Goal: Complete application form

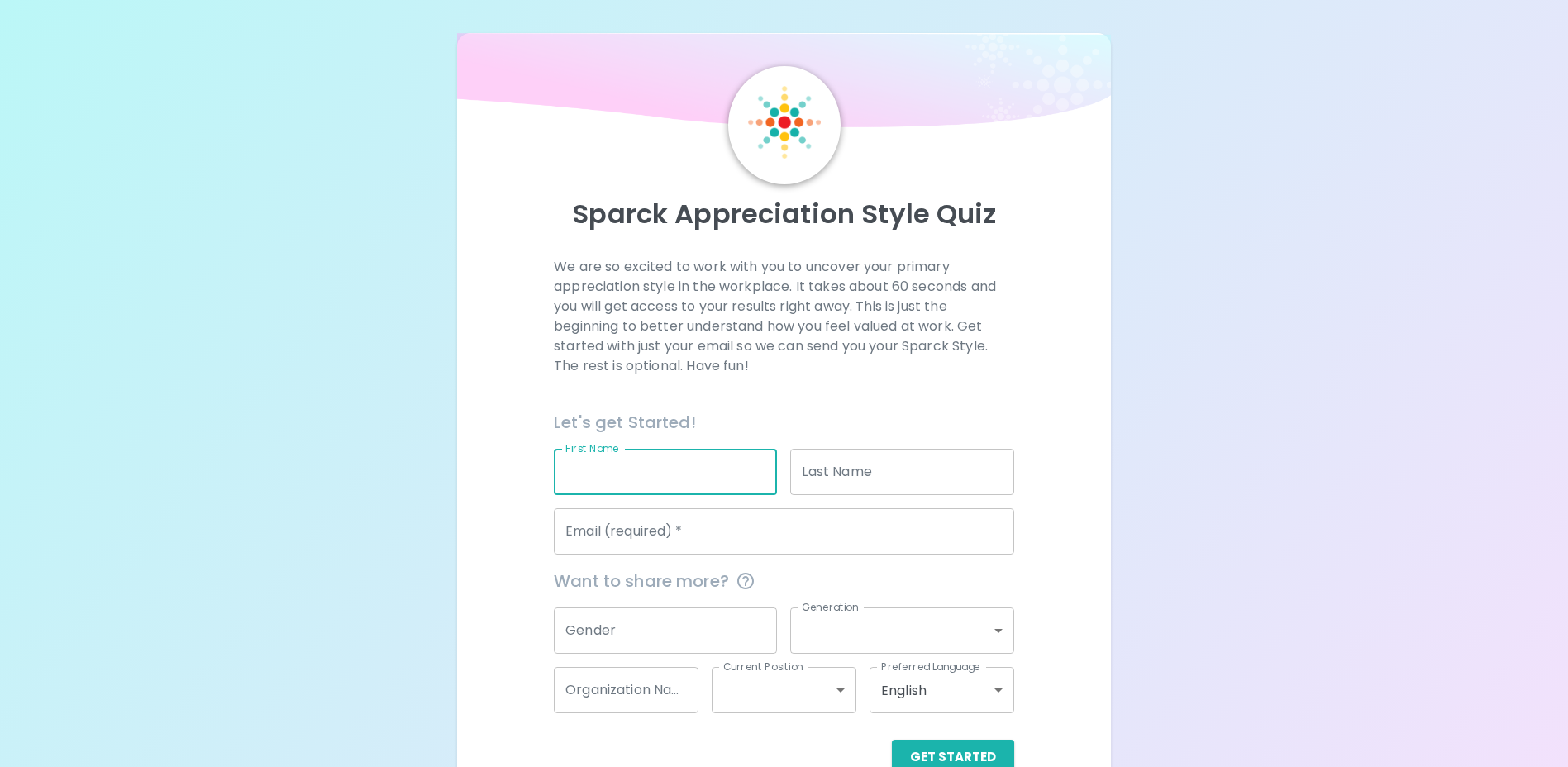
click at [620, 460] on input "First Name" at bounding box center [666, 472] width 223 height 46
type input "Marit"
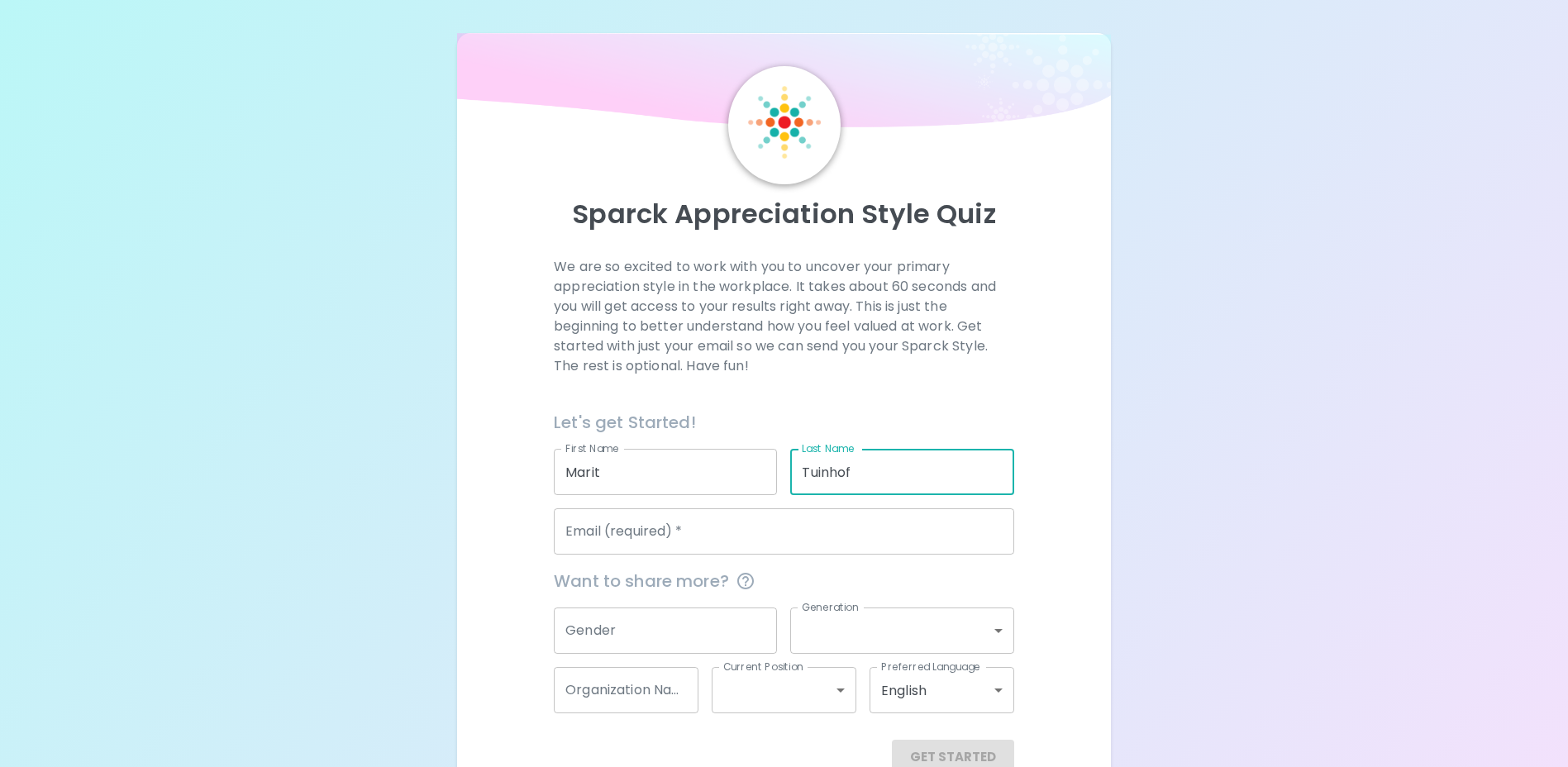
type input "Tuinhof"
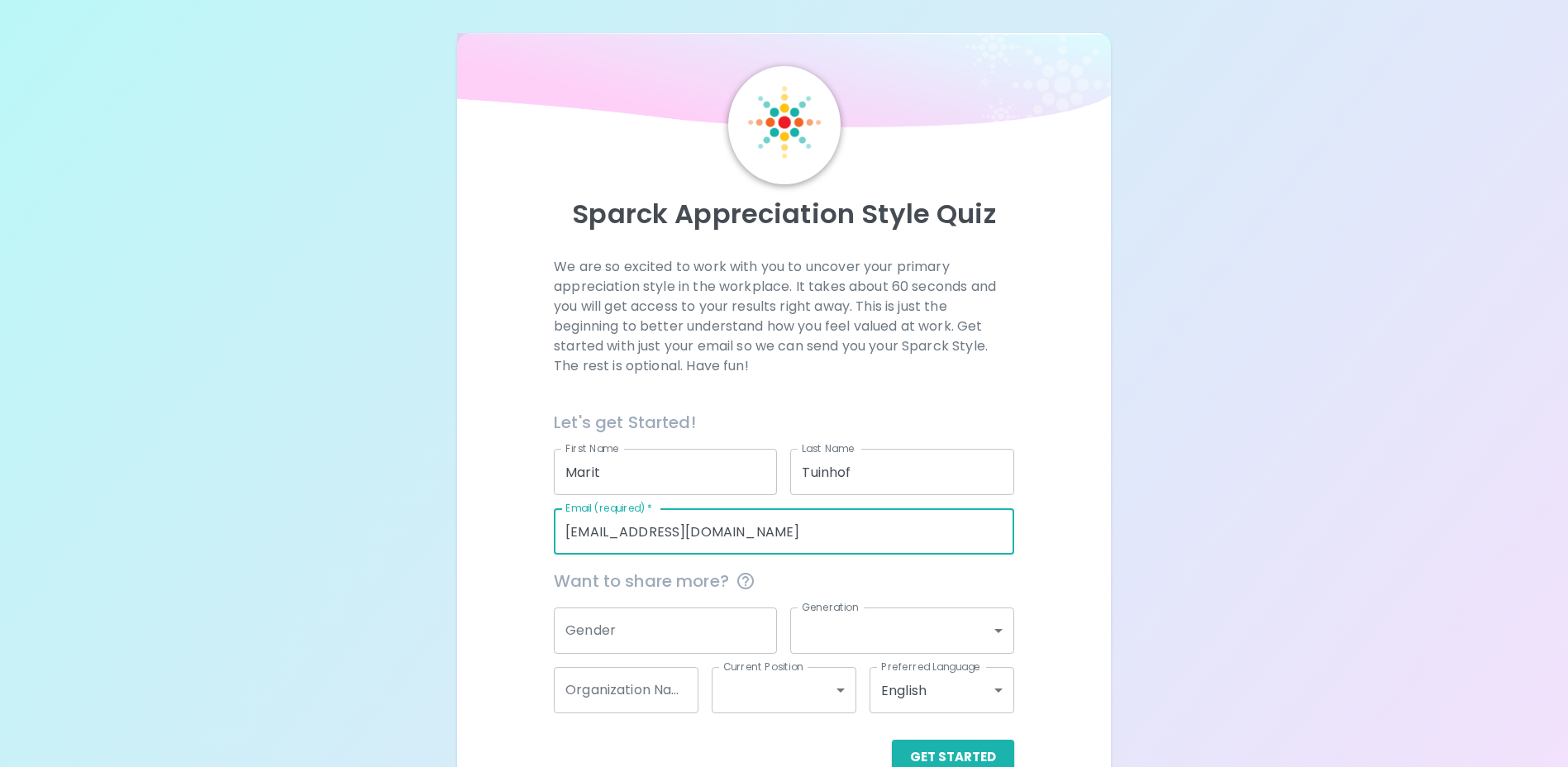
type input "[EMAIL_ADDRESS][DOMAIN_NAME]"
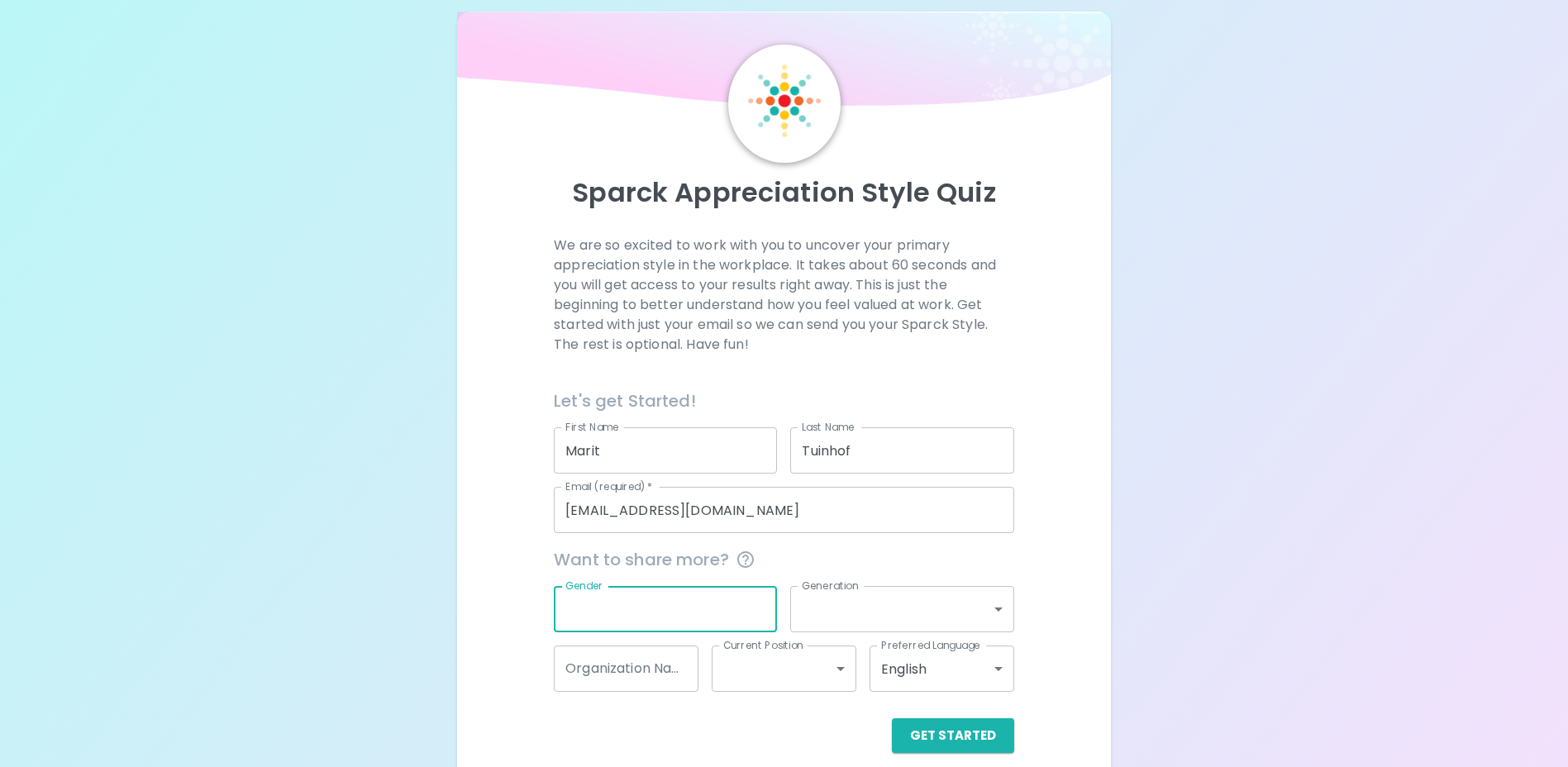
scroll to position [41, 0]
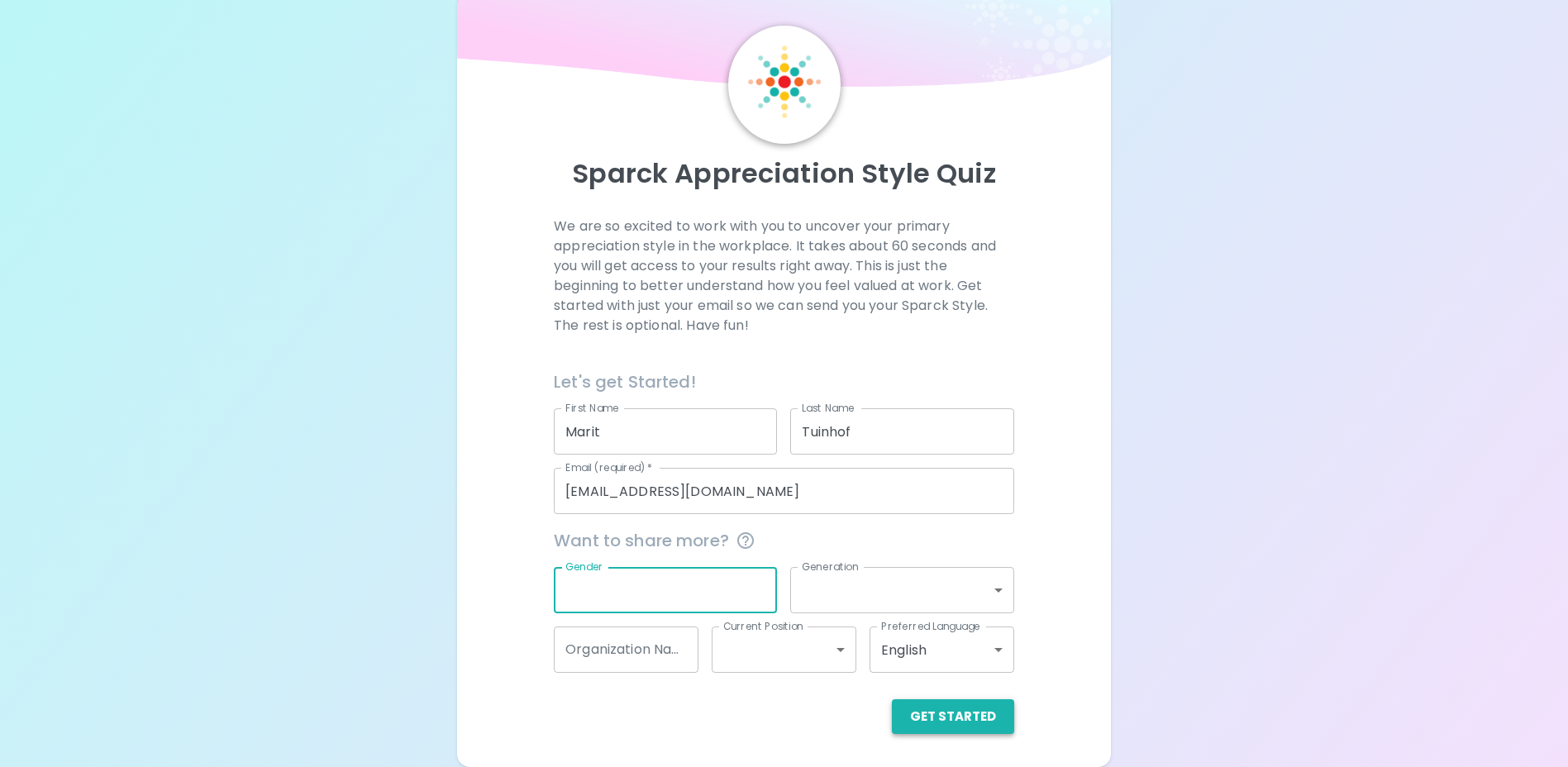
drag, startPoint x: 956, startPoint y: 708, endPoint x: 965, endPoint y: 672, distance: 37.1
click at [957, 708] on button "Get Started" at bounding box center [953, 717] width 123 height 35
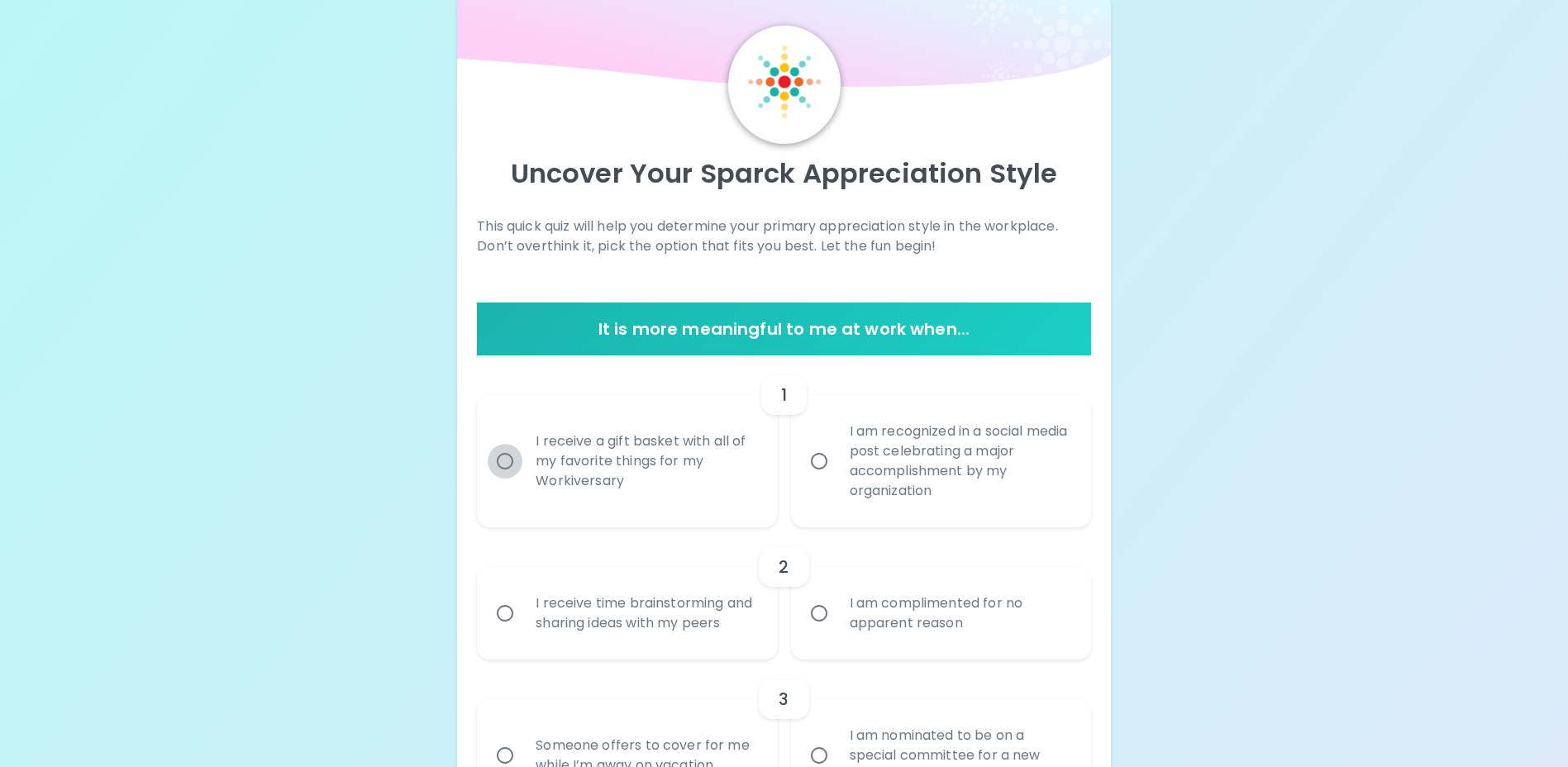
click at [500, 460] on input "I receive a gift basket with all of my favorite things for my Workiversary" at bounding box center [505, 462] width 35 height 35
radio input "true"
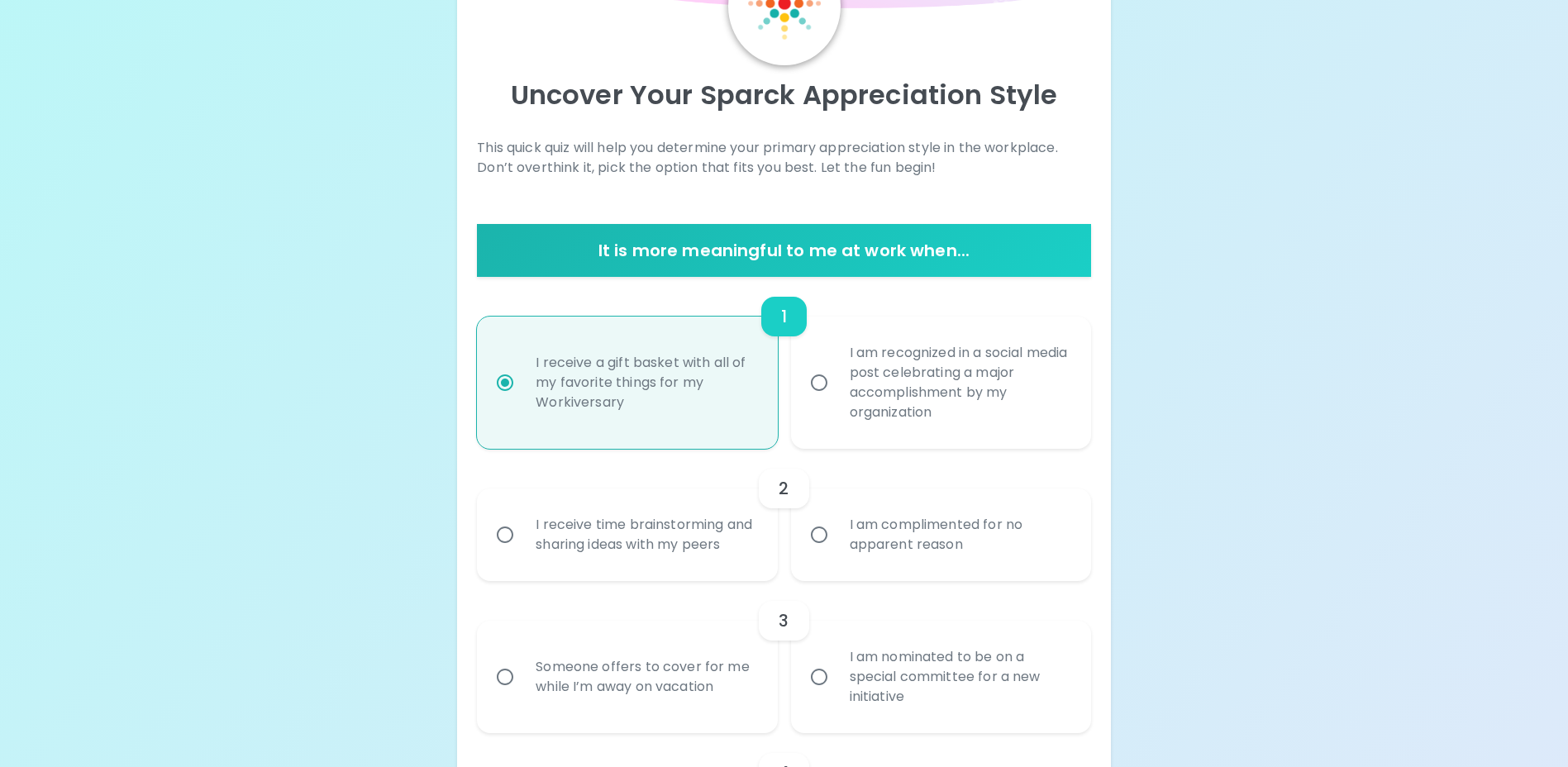
scroll to position [172, 0]
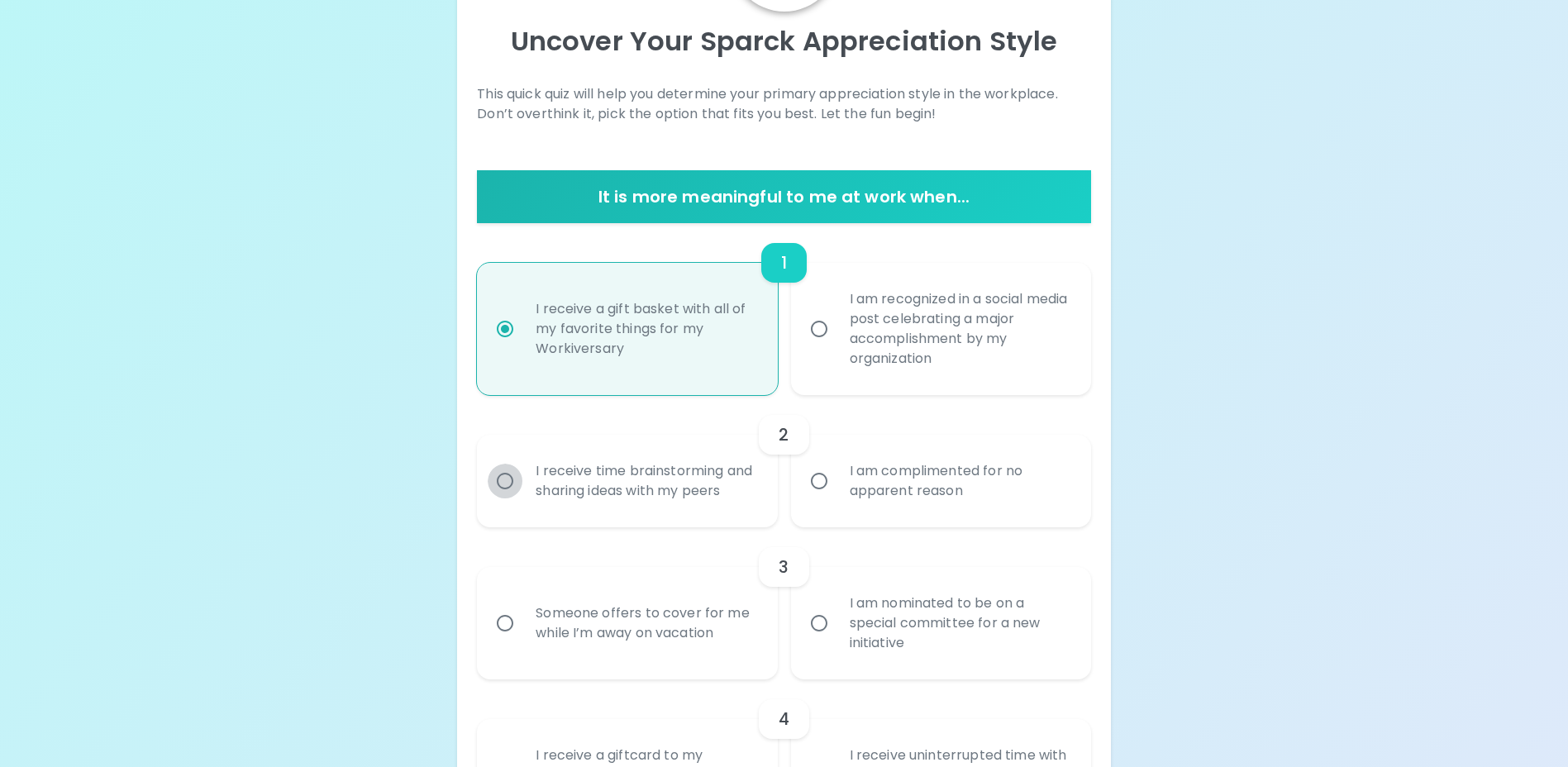
click at [506, 490] on input "I receive time brainstorming and sharing ideas with my peers" at bounding box center [505, 481] width 35 height 35
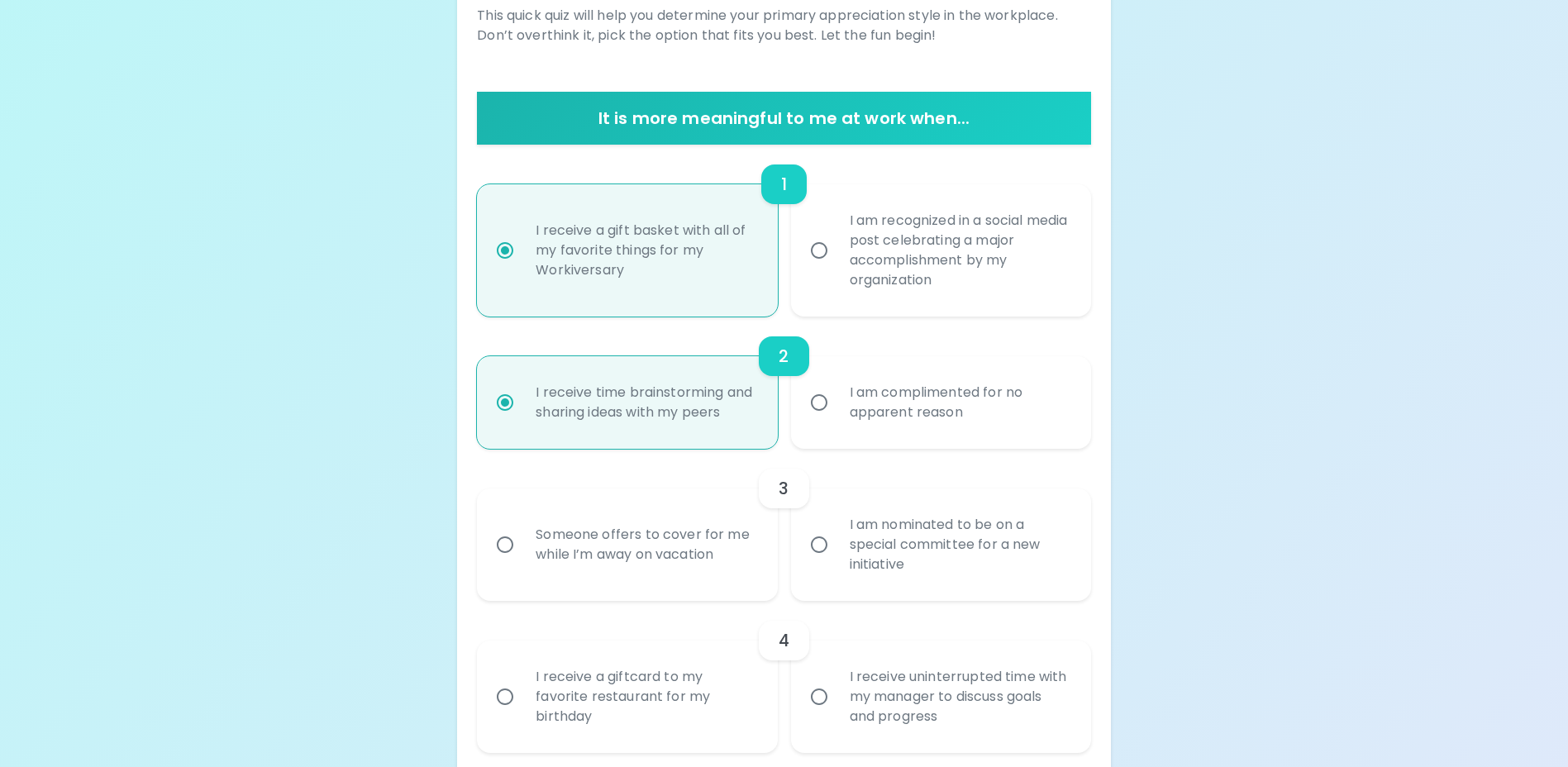
scroll to position [305, 0]
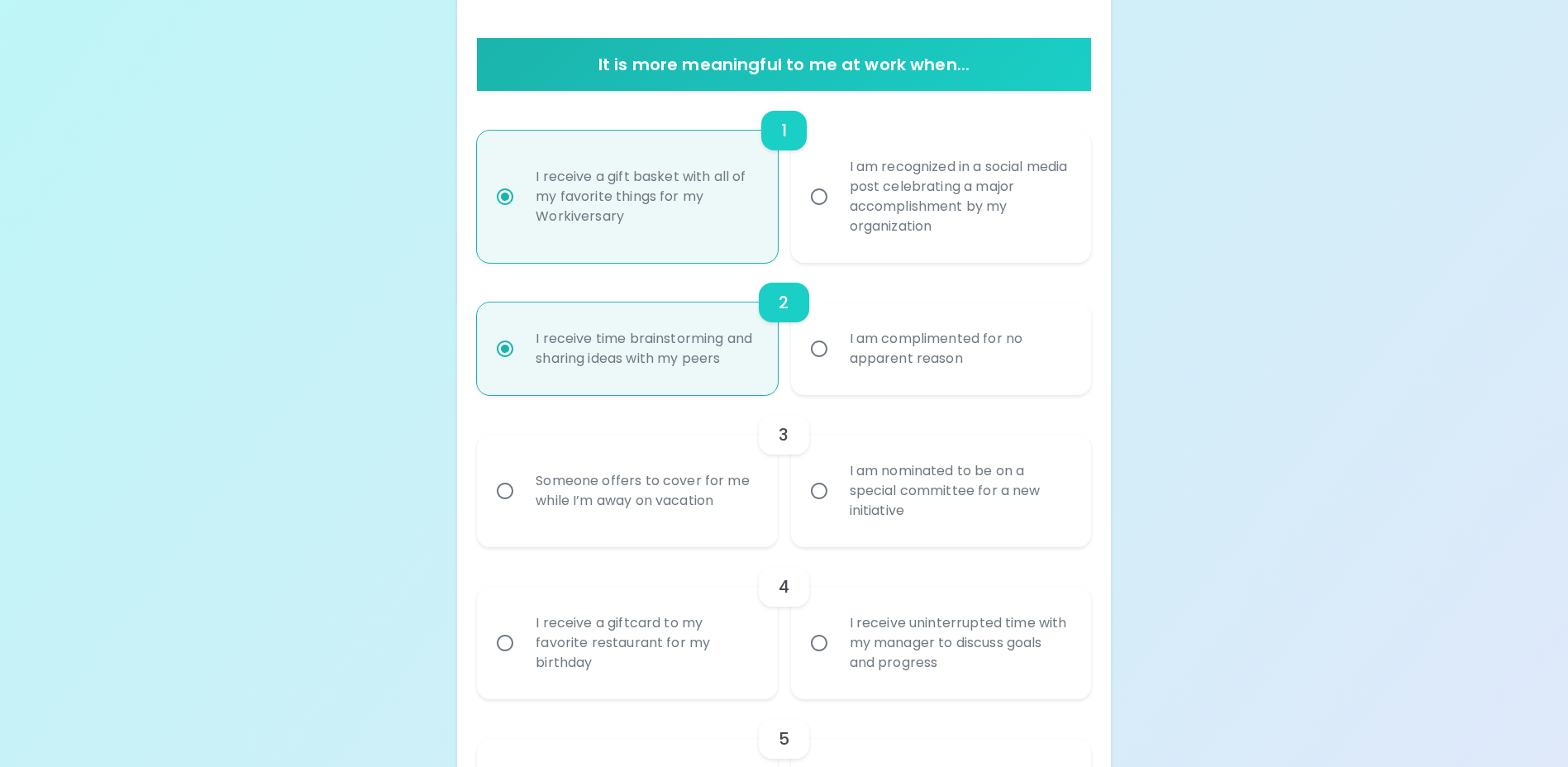
radio input "true"
click at [823, 508] on input "I am nominated to be on a special committee for a new initiative" at bounding box center [819, 491] width 35 height 35
radio input "false"
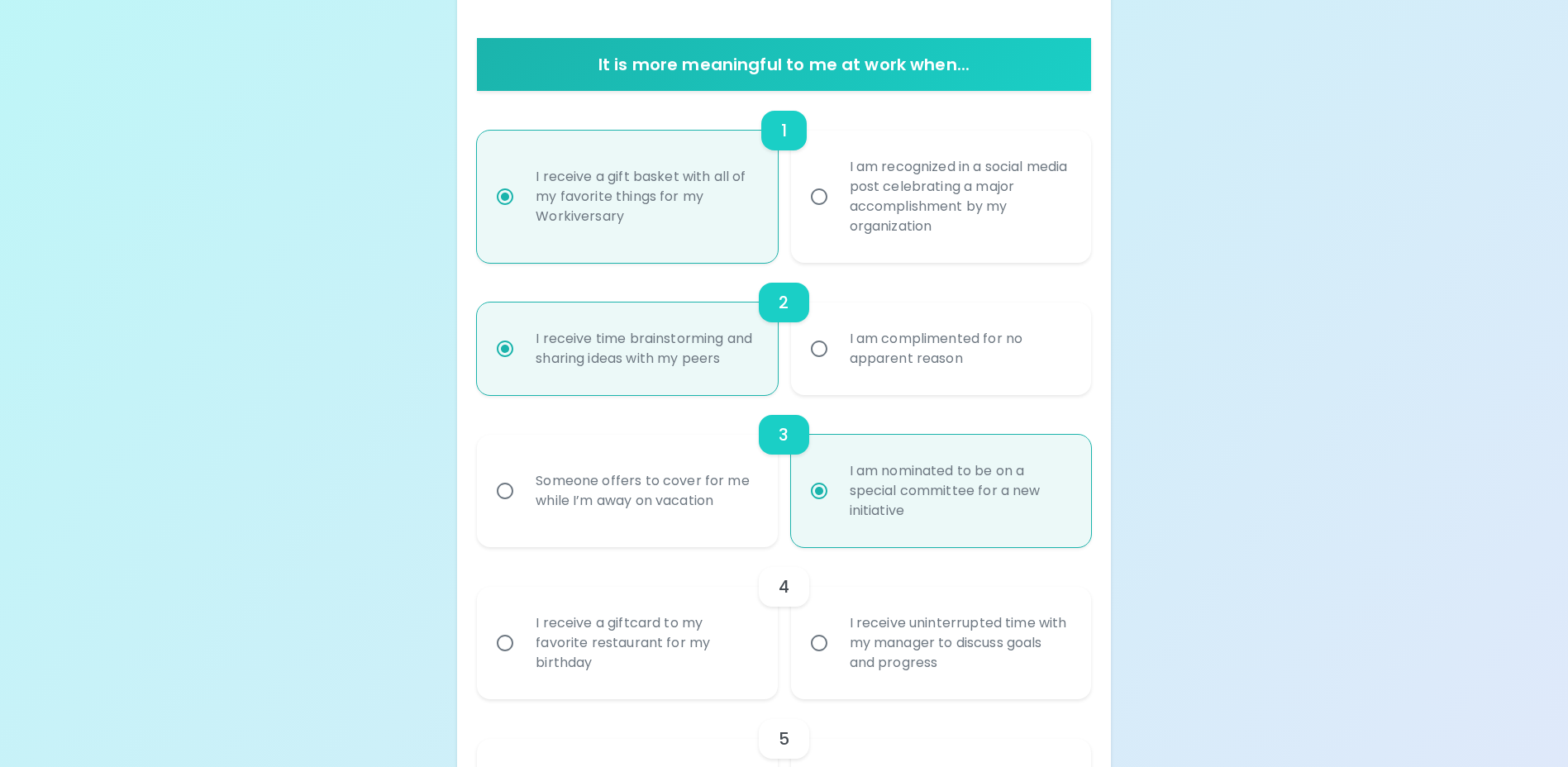
scroll to position [437, 0]
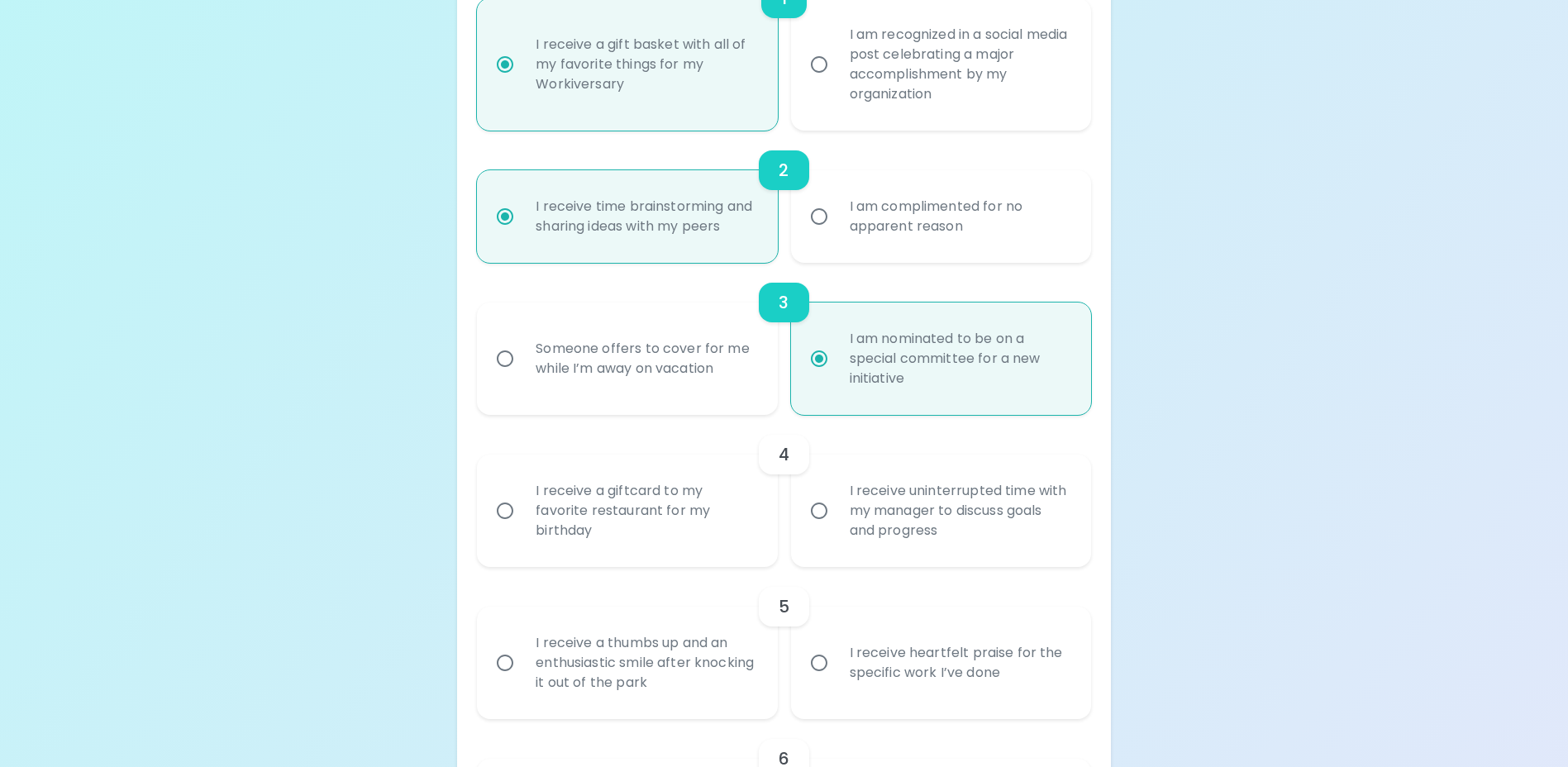
radio input "true"
click at [821, 528] on input "I receive uninterrupted time with my manager to discuss goals and progress" at bounding box center [819, 511] width 35 height 35
radio input "false"
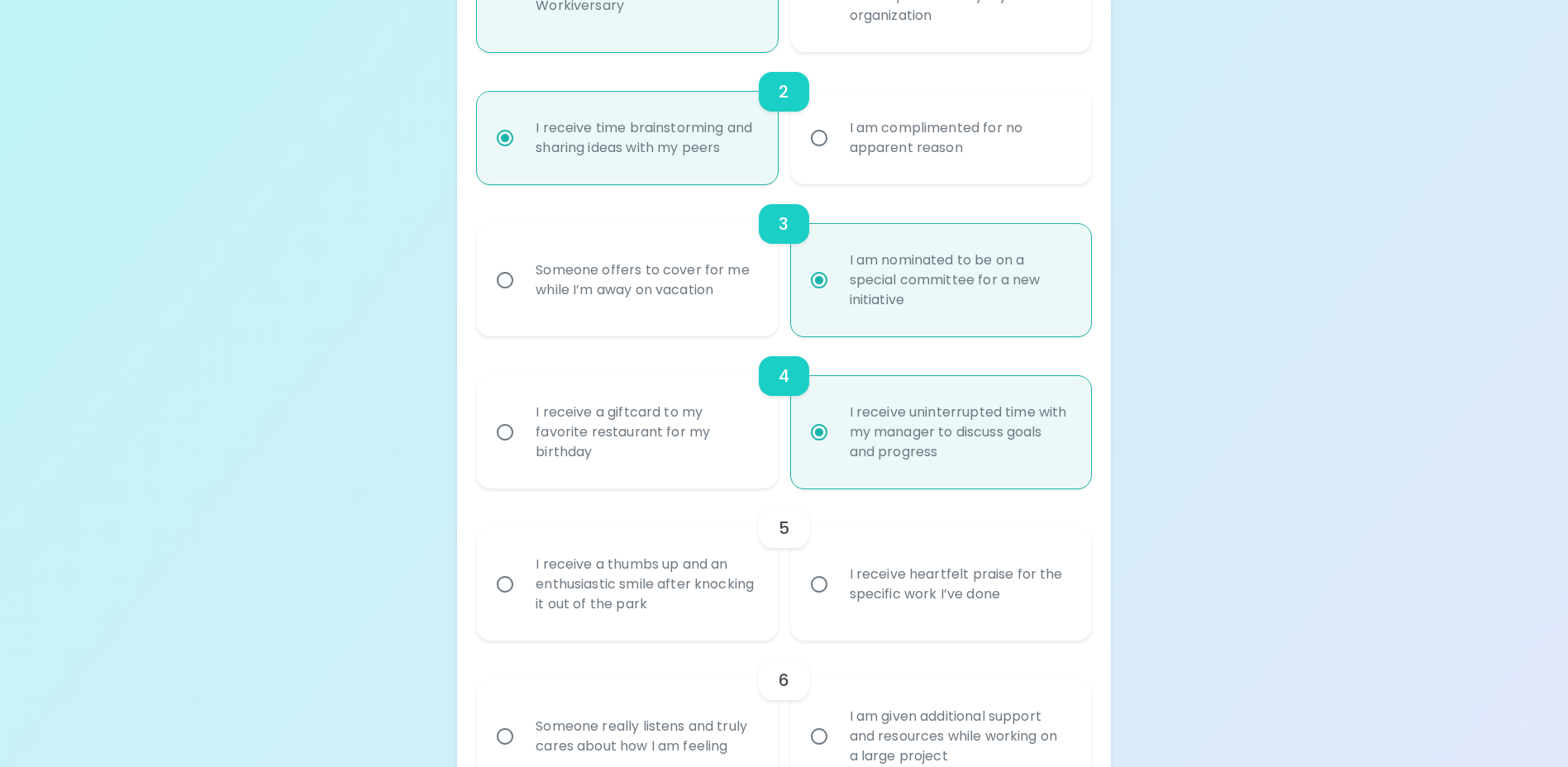
scroll to position [570, 0]
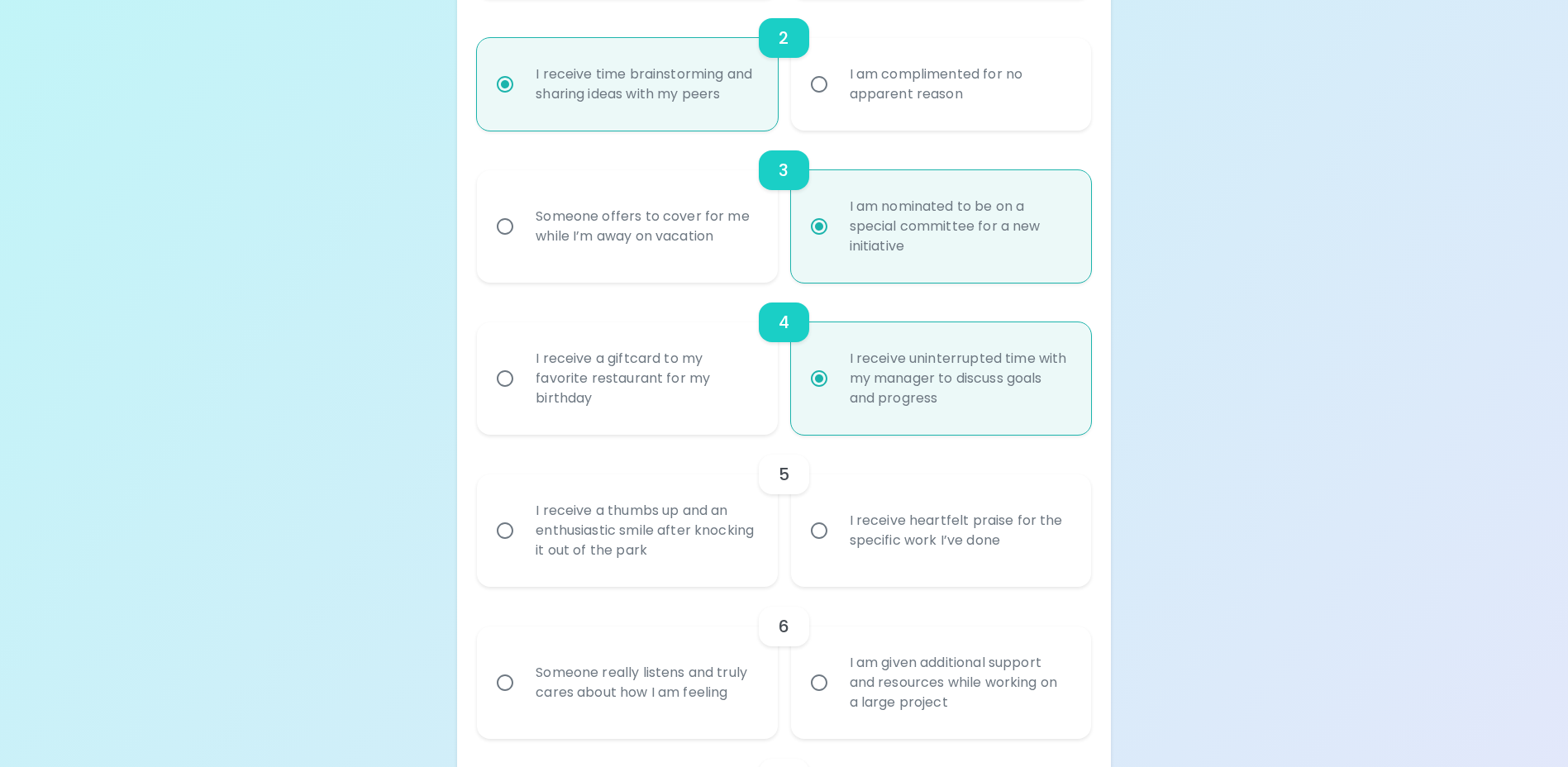
radio input "true"
click at [821, 549] on input "I receive heartfelt praise for the specific work I’ve done" at bounding box center [819, 531] width 35 height 35
radio input "false"
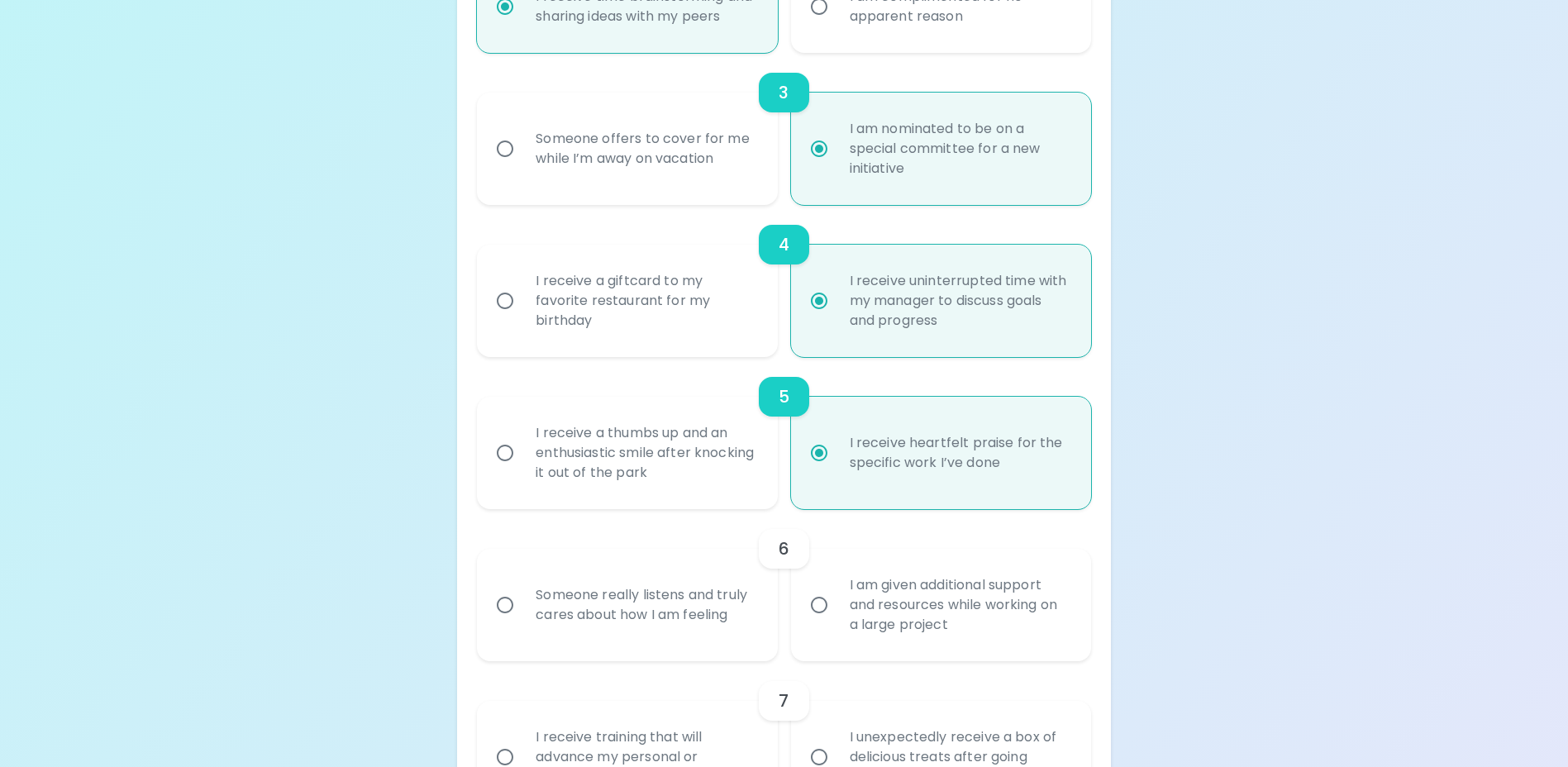
scroll to position [702, 0]
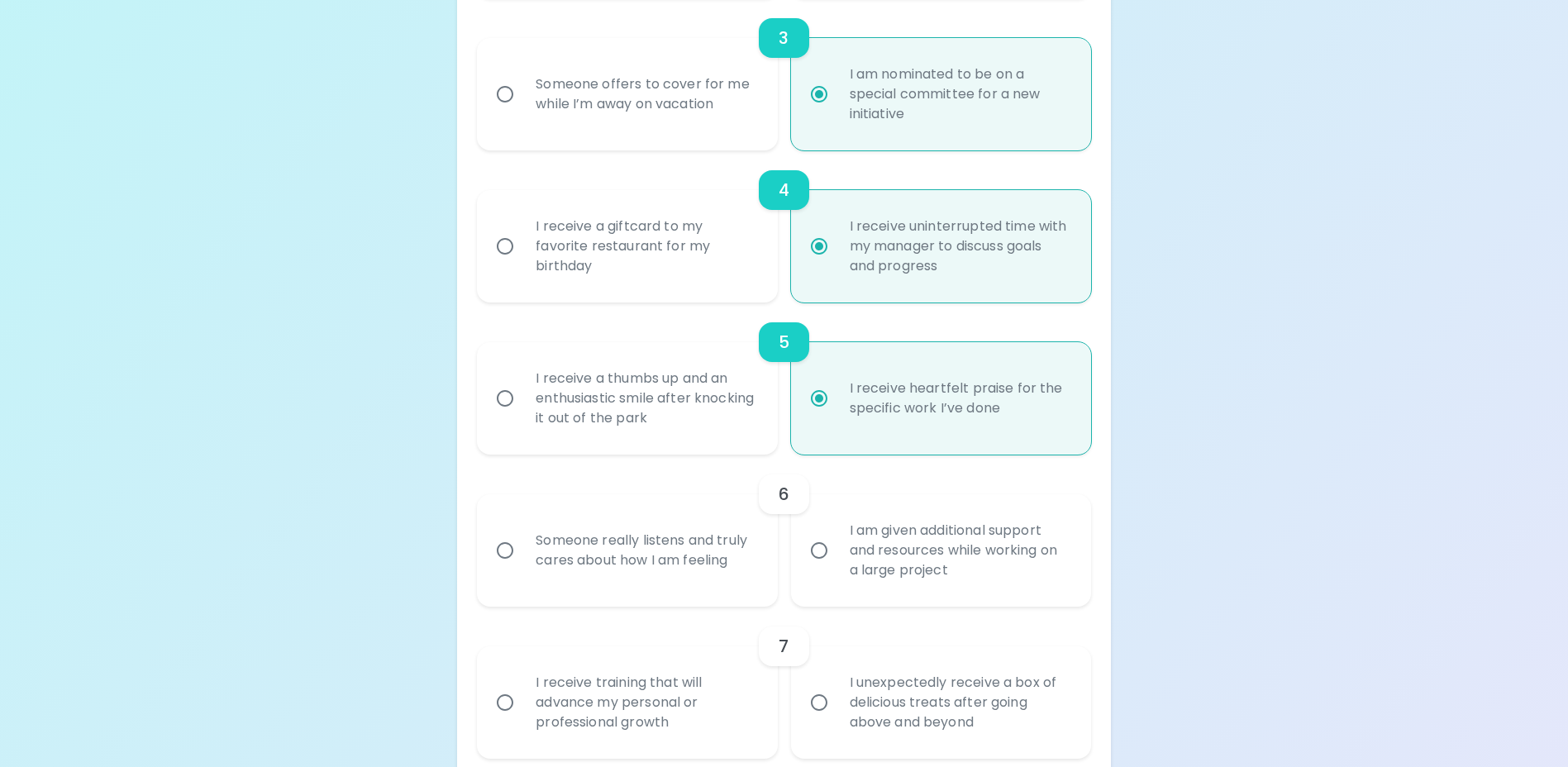
radio input "true"
click at [504, 568] on input "Someone really listens and truly cares about how I am feeling" at bounding box center [505, 550] width 35 height 35
radio input "false"
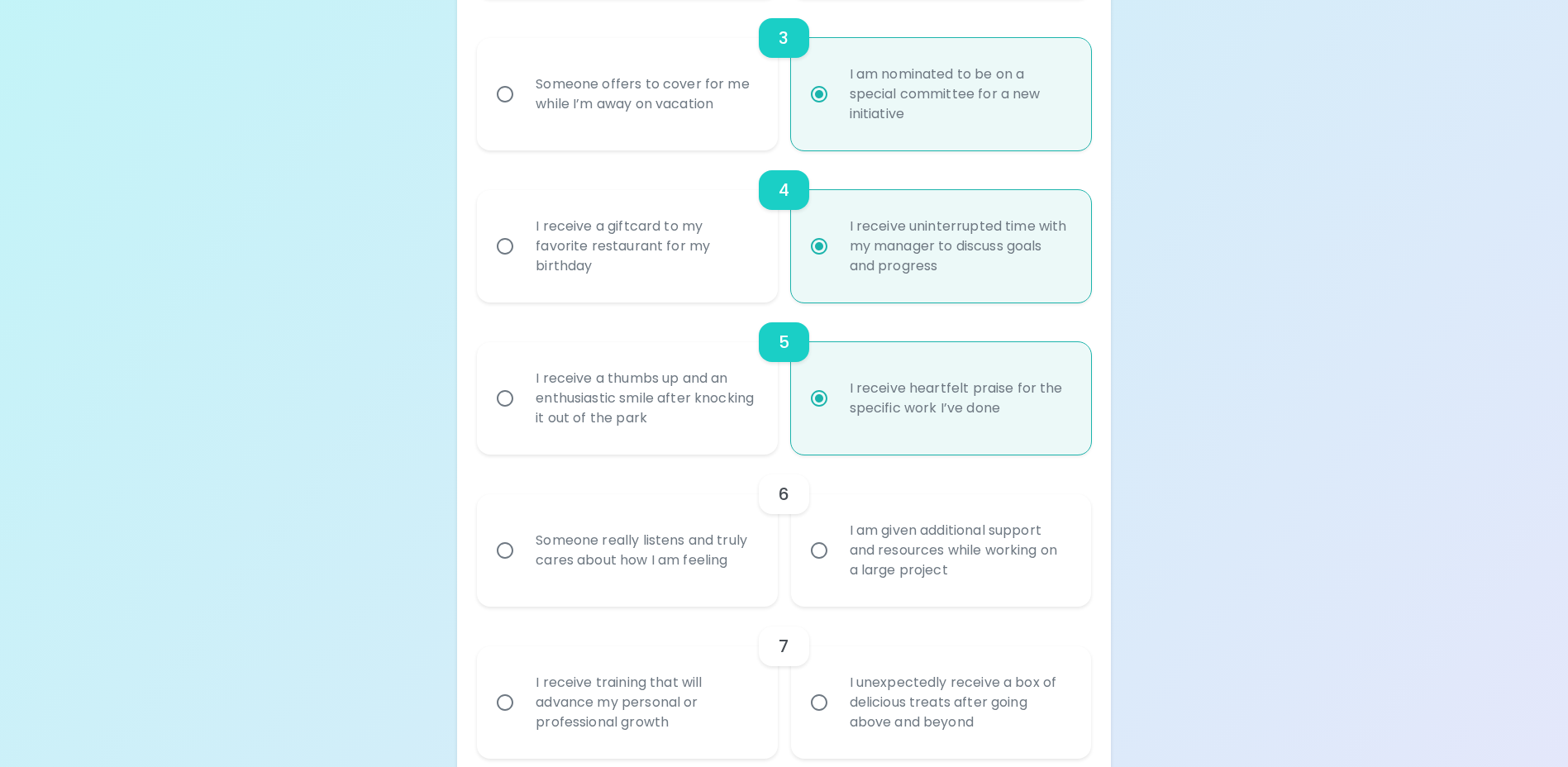
radio input "false"
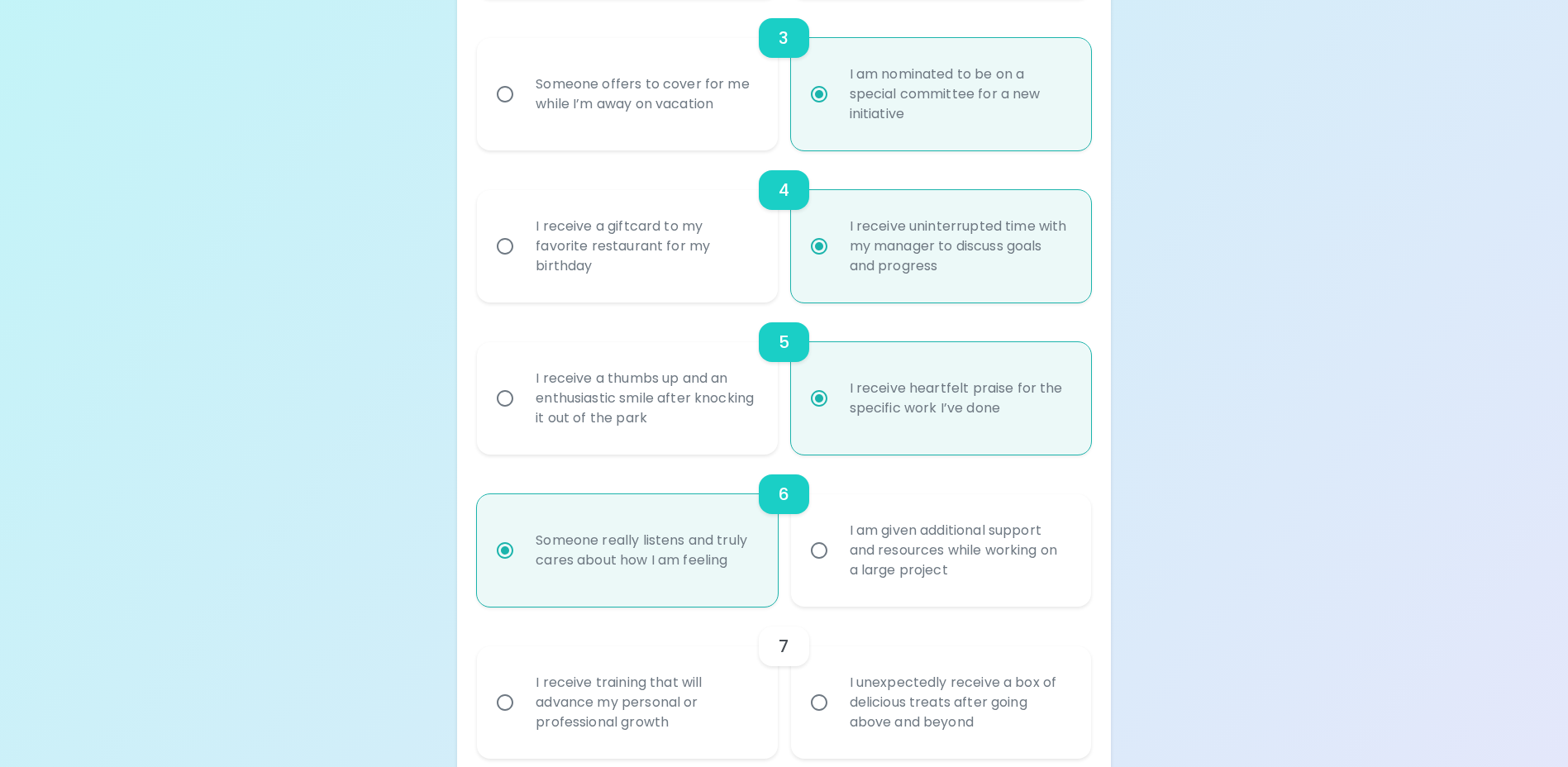
scroll to position [834, 0]
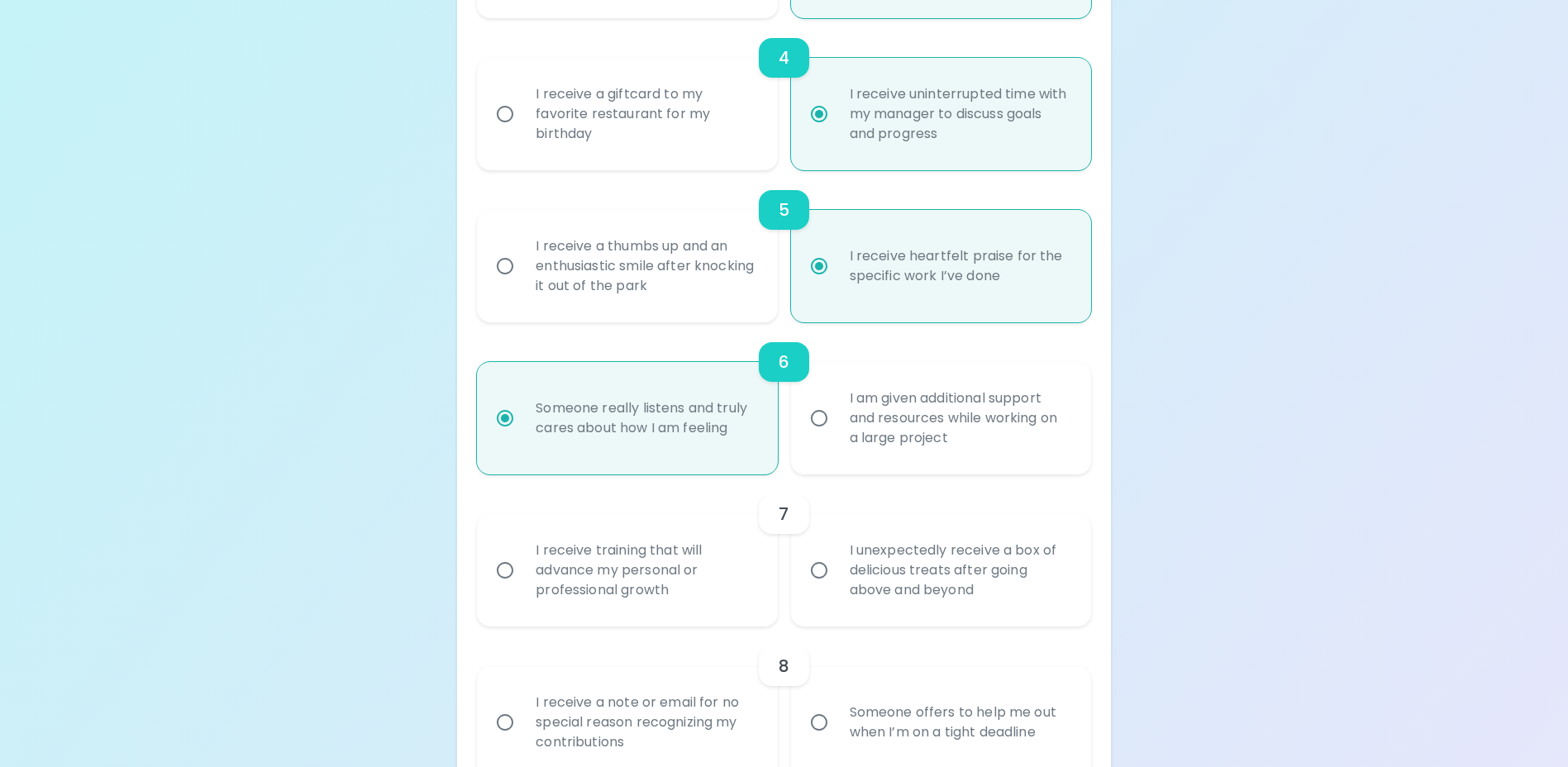
radio input "true"
click at [509, 587] on input "I receive training that will advance my personal or professional growth" at bounding box center [505, 571] width 35 height 35
radio input "false"
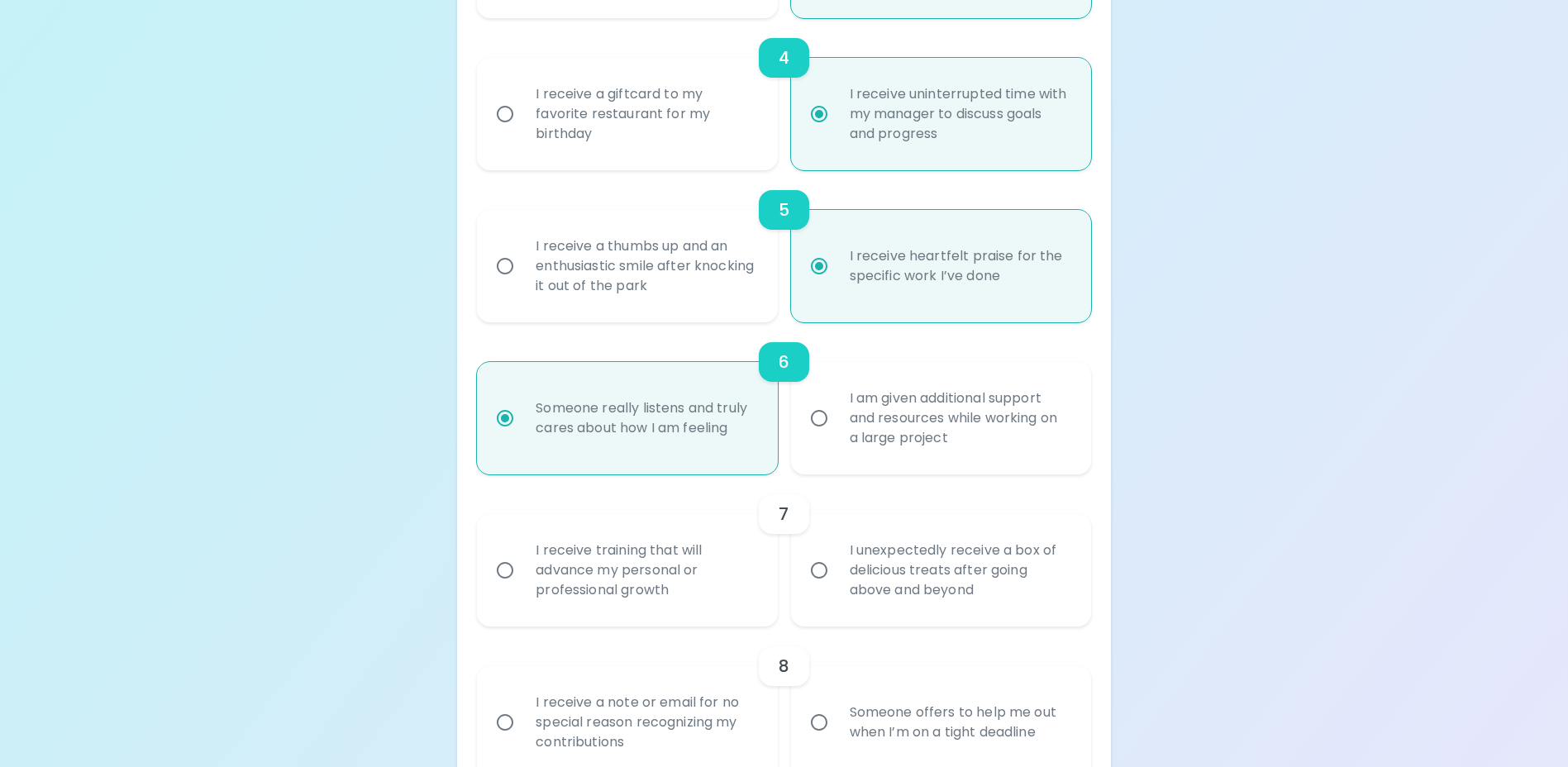
radio input "false"
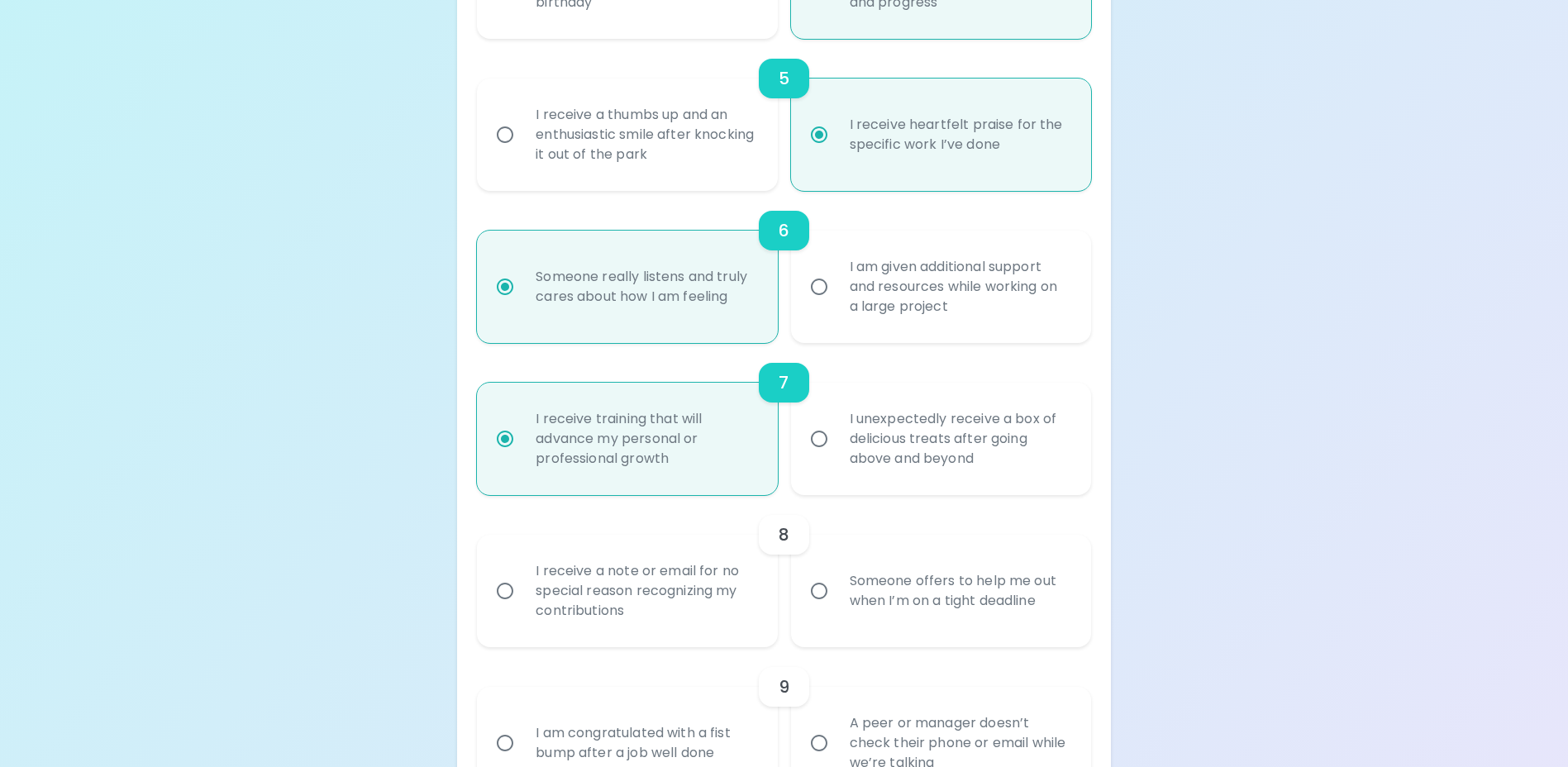
scroll to position [966, 0]
radio input "true"
click at [815, 608] on input "Someone offers to help me out when I’m on a tight deadline" at bounding box center [819, 590] width 35 height 35
radio input "false"
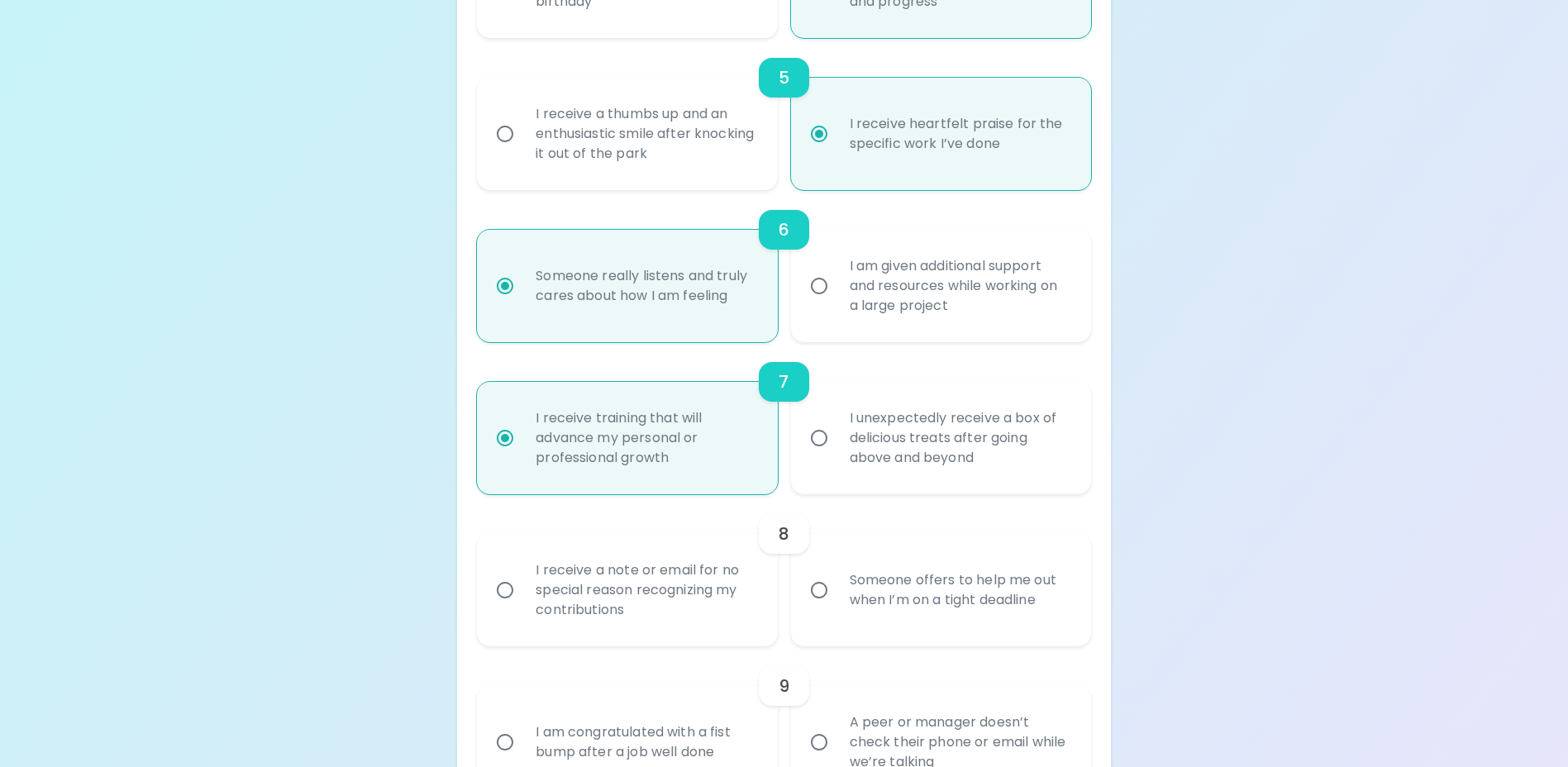
radio input "false"
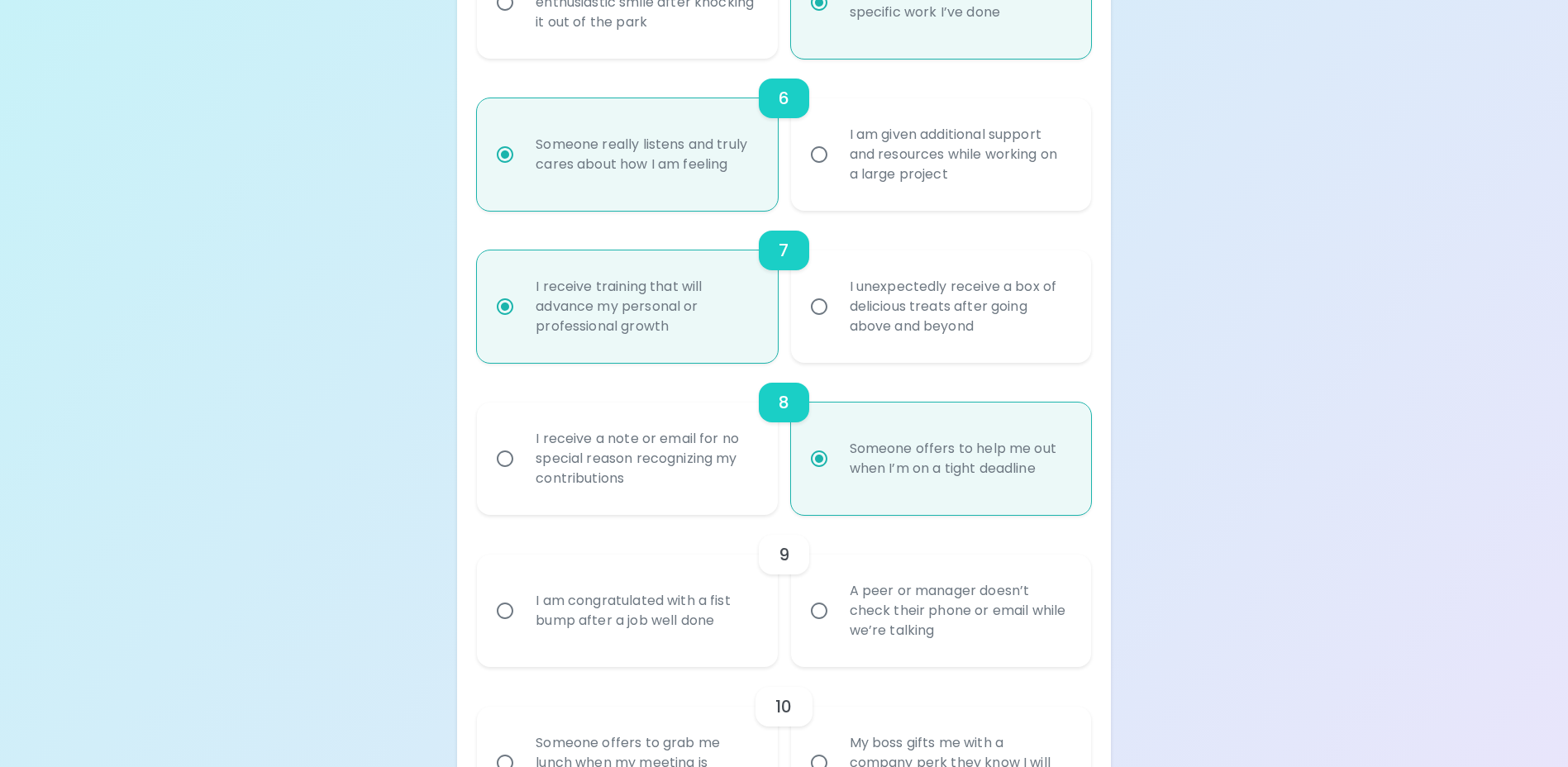
scroll to position [1099, 0]
radio input "true"
click at [820, 628] on input "A peer or manager doesn’t check their phone or email while we’re talking" at bounding box center [819, 610] width 35 height 35
radio input "false"
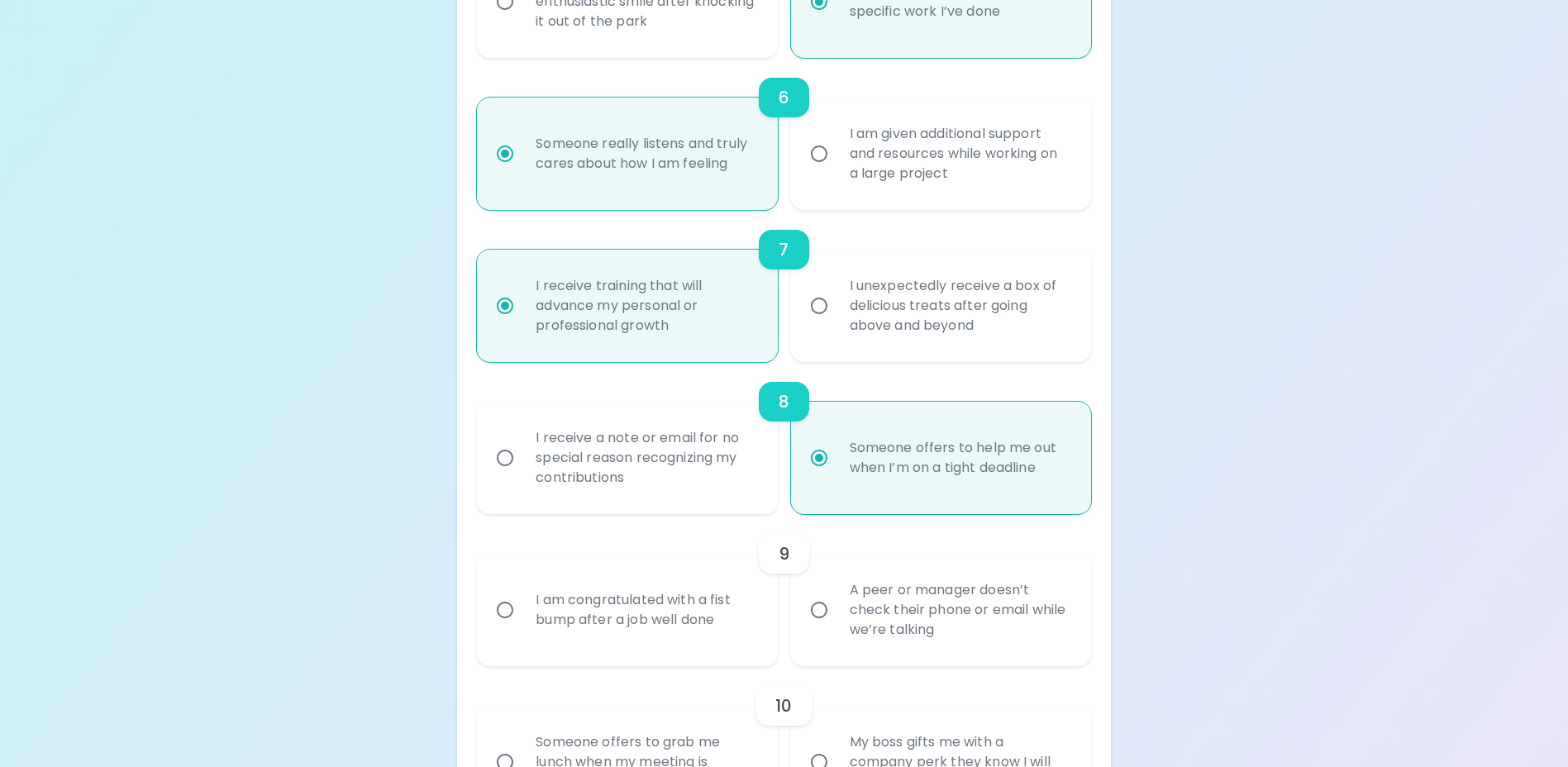
radio input "false"
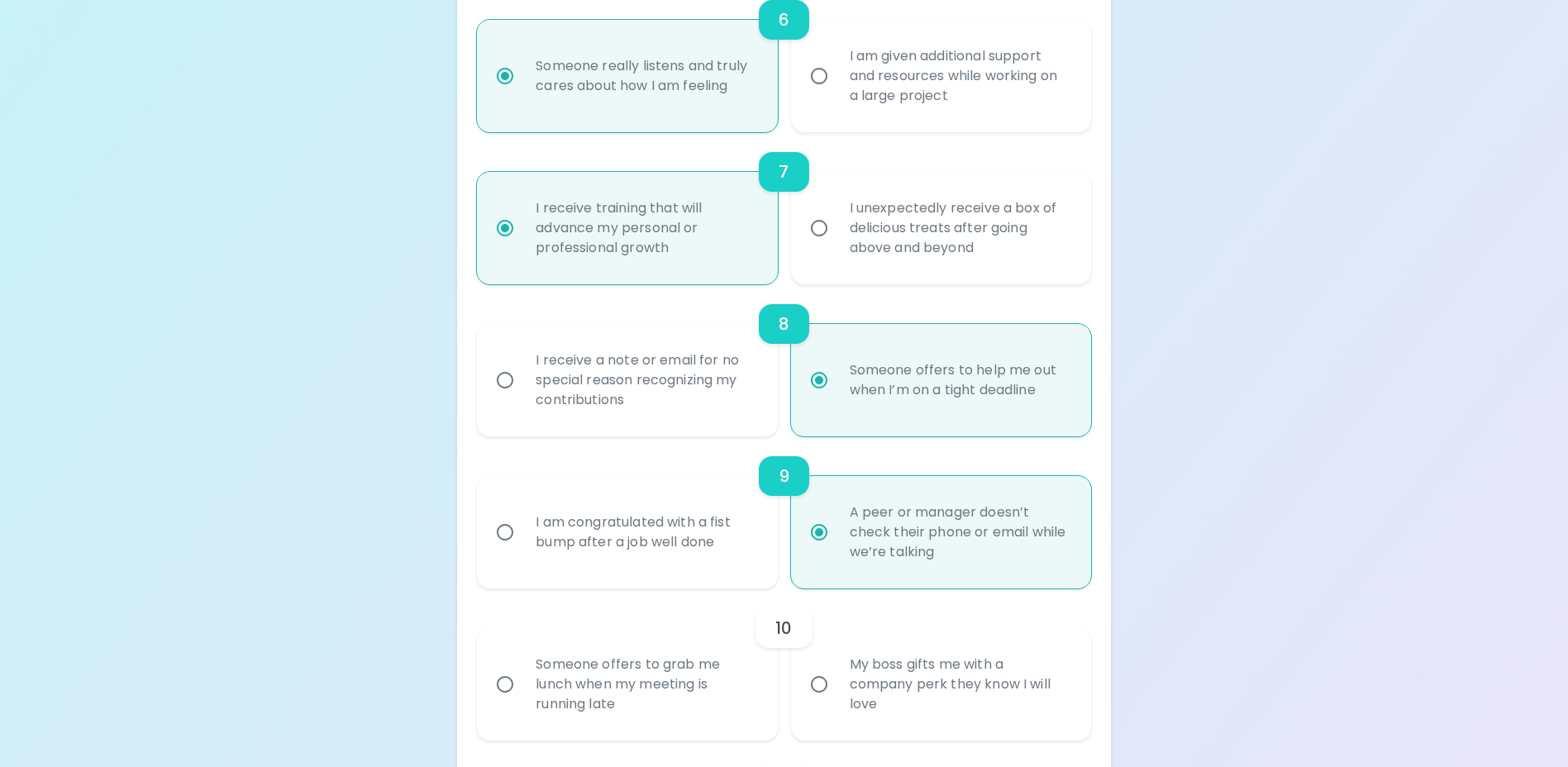
scroll to position [1231, 0]
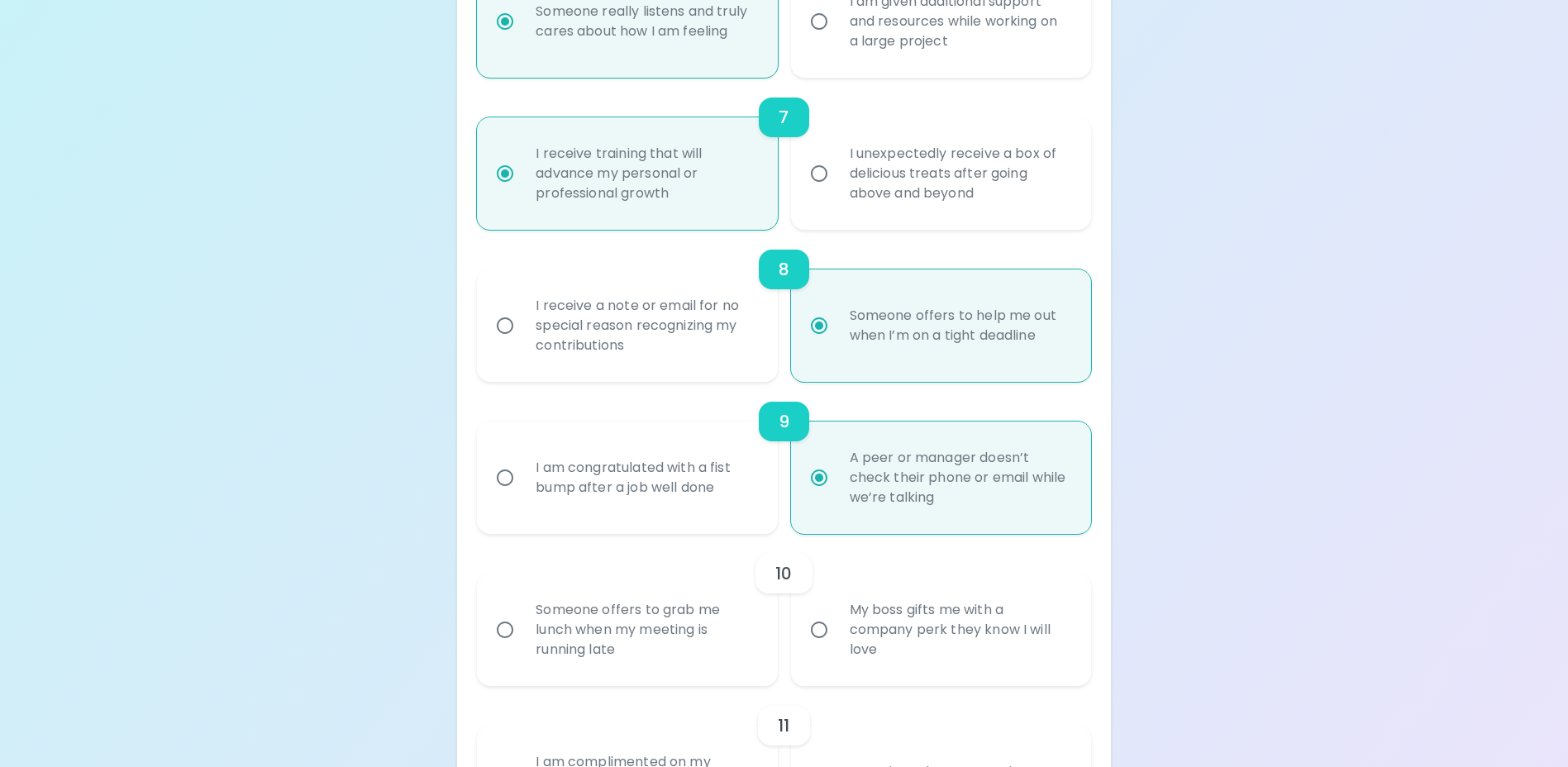
radio input "true"
click at [508, 647] on input "Someone offers to grab me lunch when my meeting is running late" at bounding box center [505, 631] width 35 height 35
radio input "false"
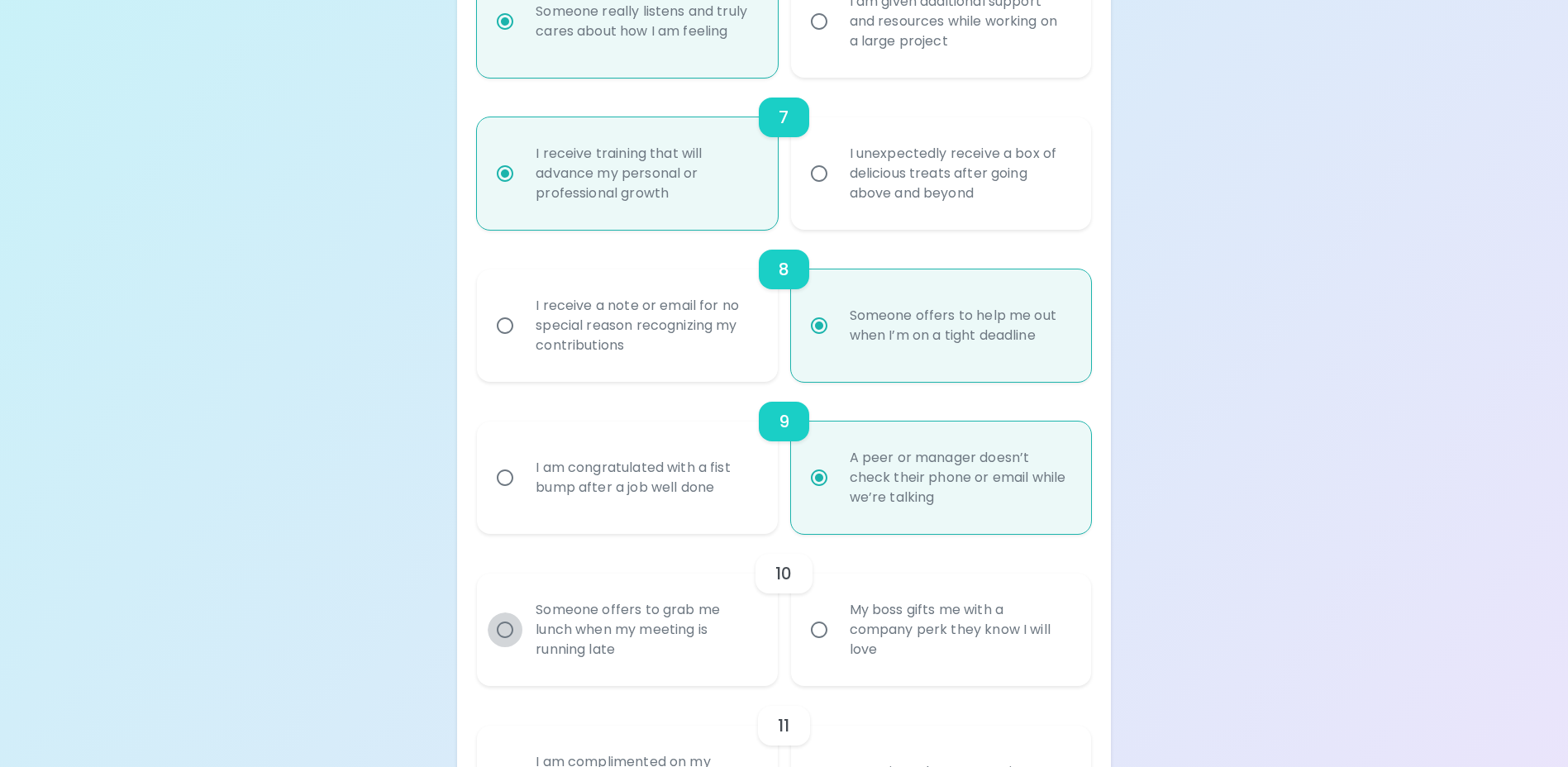
radio input "false"
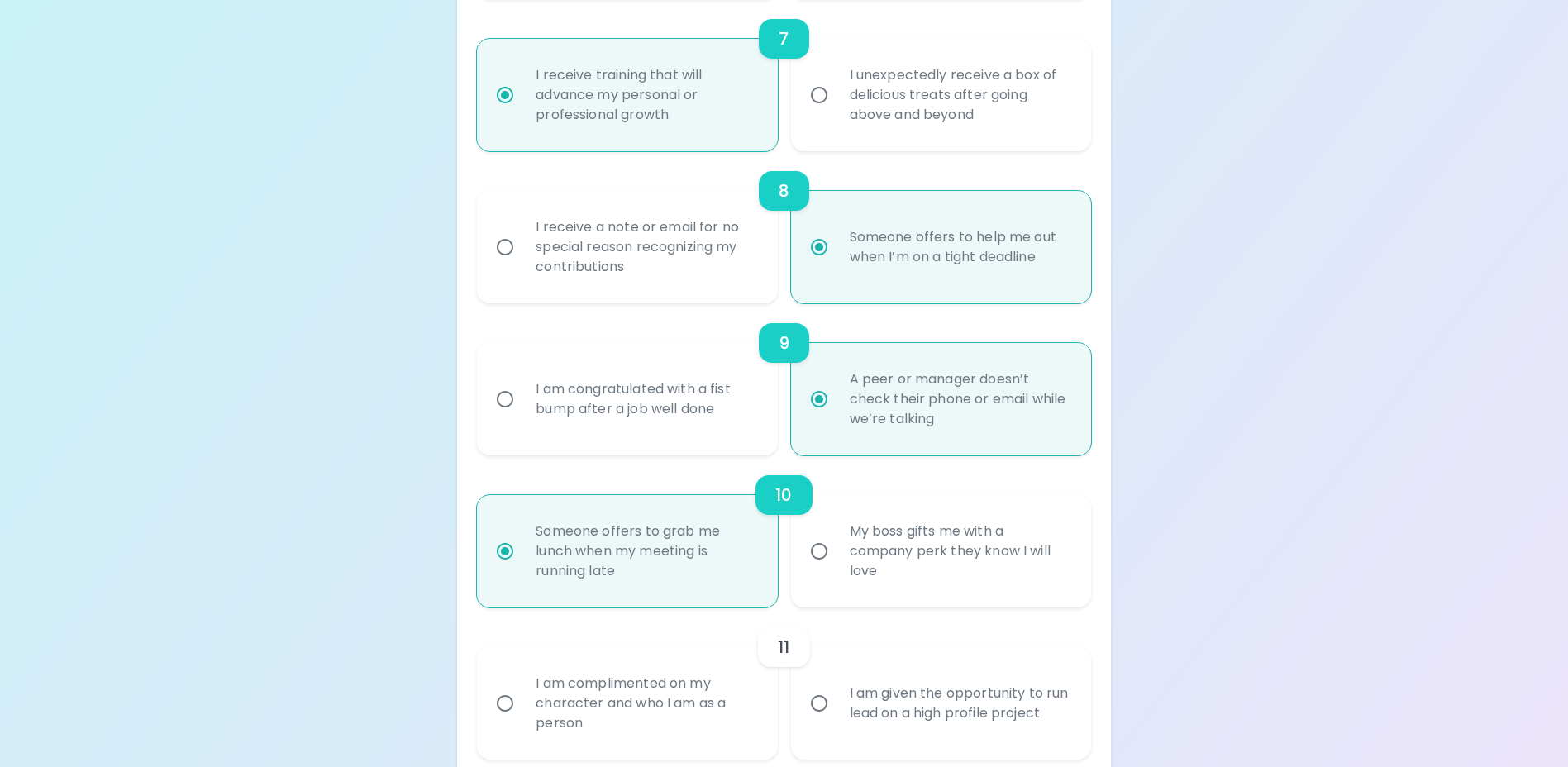
scroll to position [1363, 0]
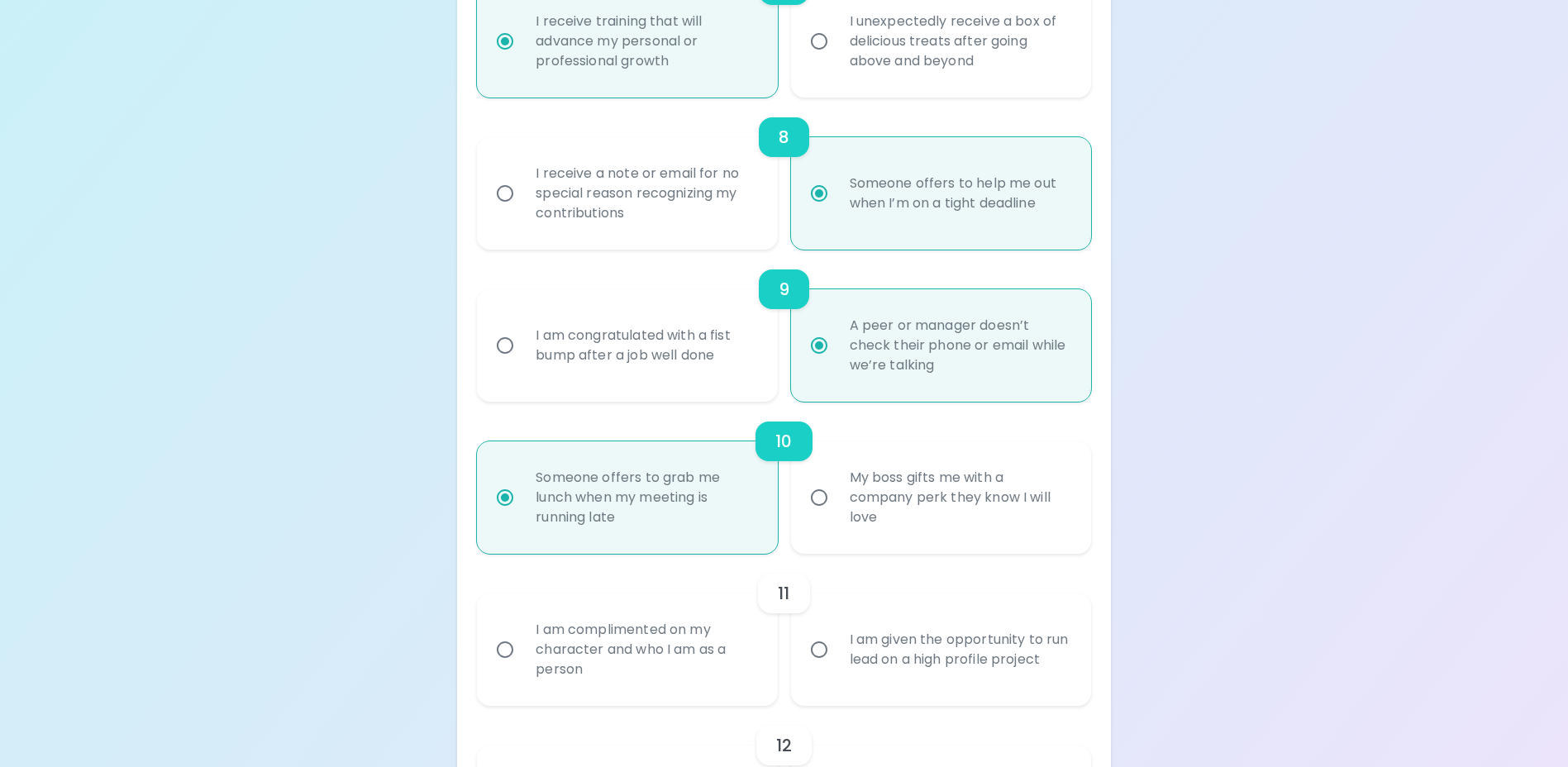
radio input "true"
click at [509, 664] on input "I am complimented on my character and who I am as a person" at bounding box center [505, 650] width 35 height 35
radio input "false"
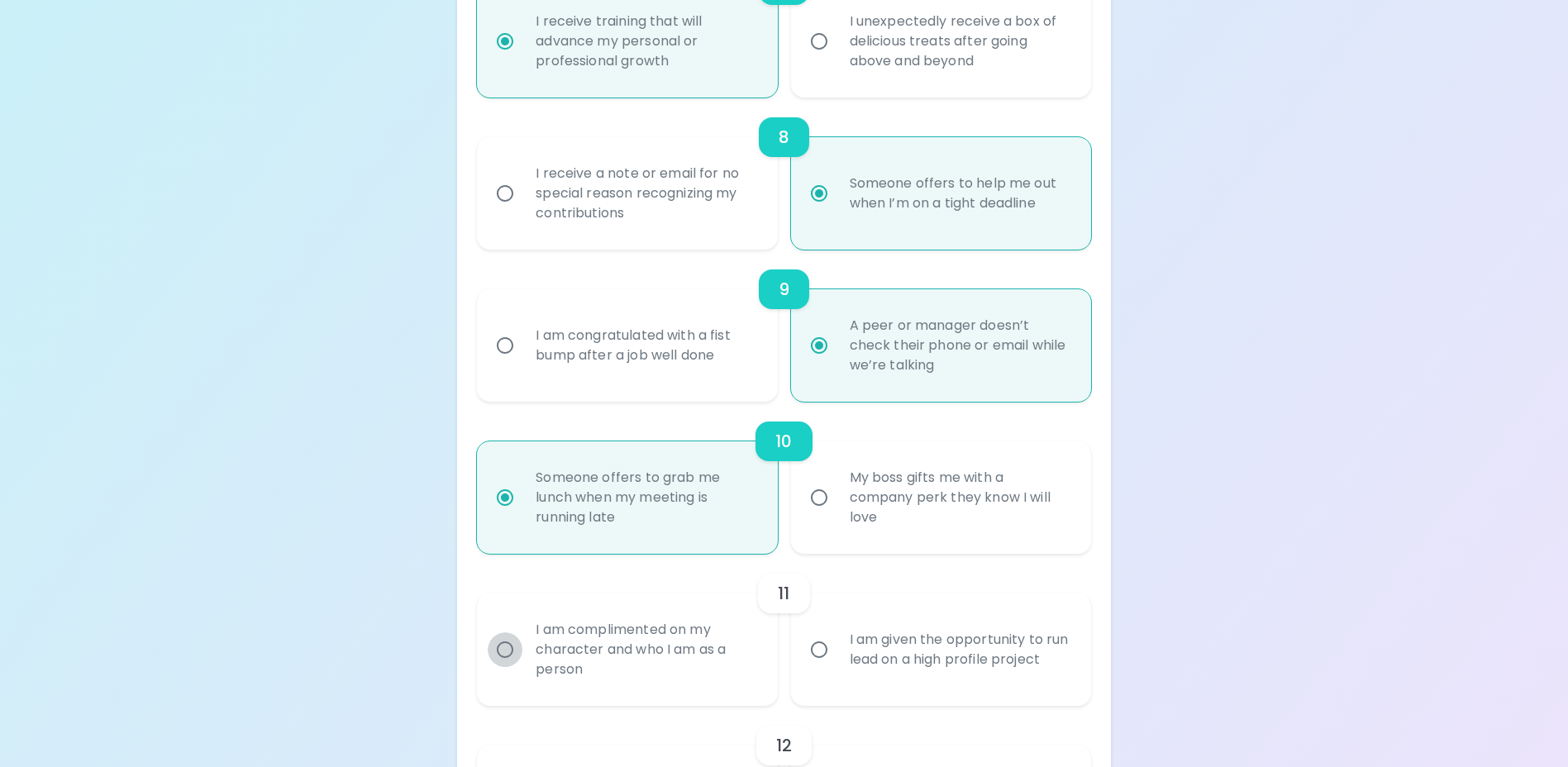
radio input "false"
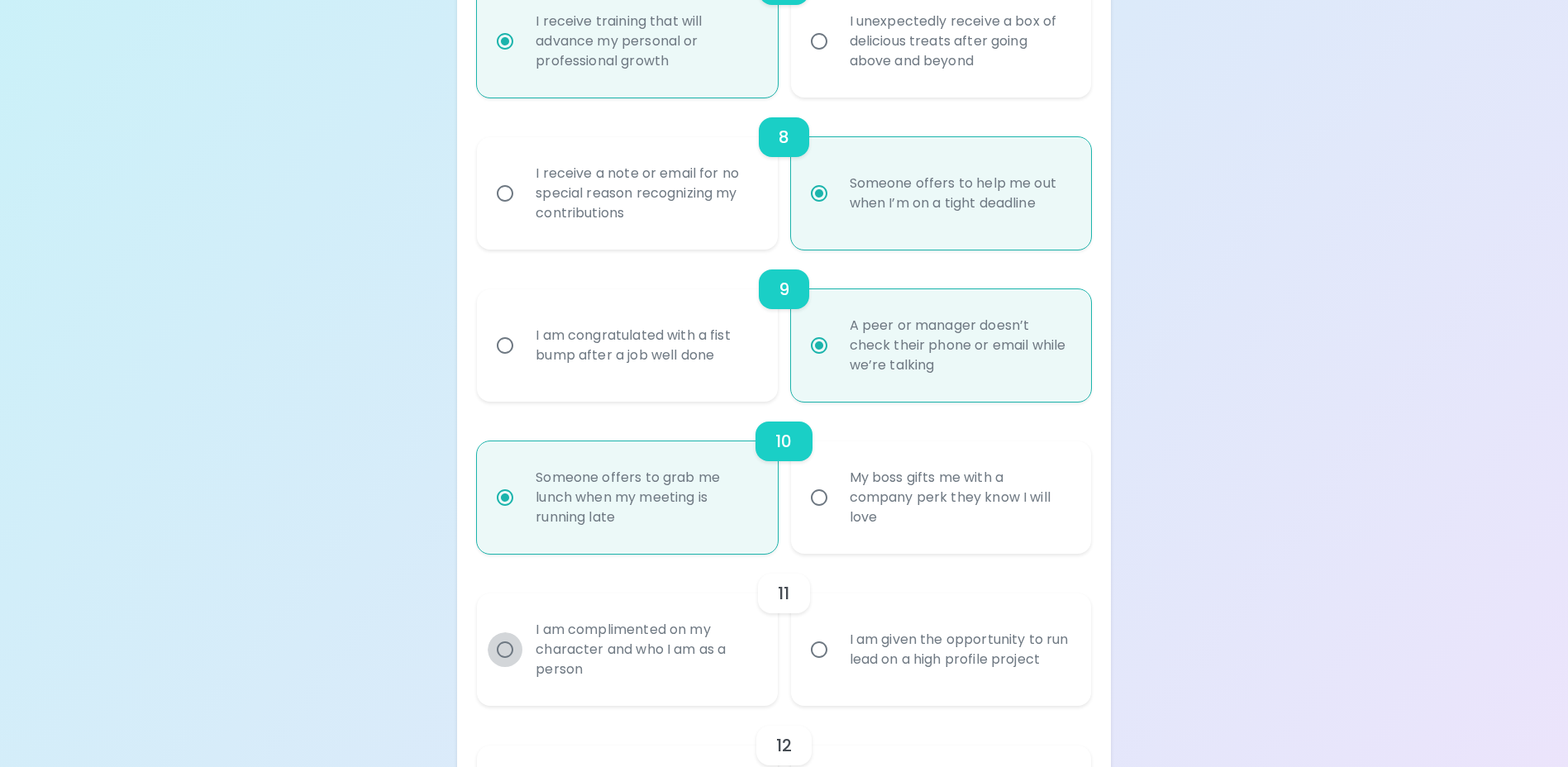
radio input "false"
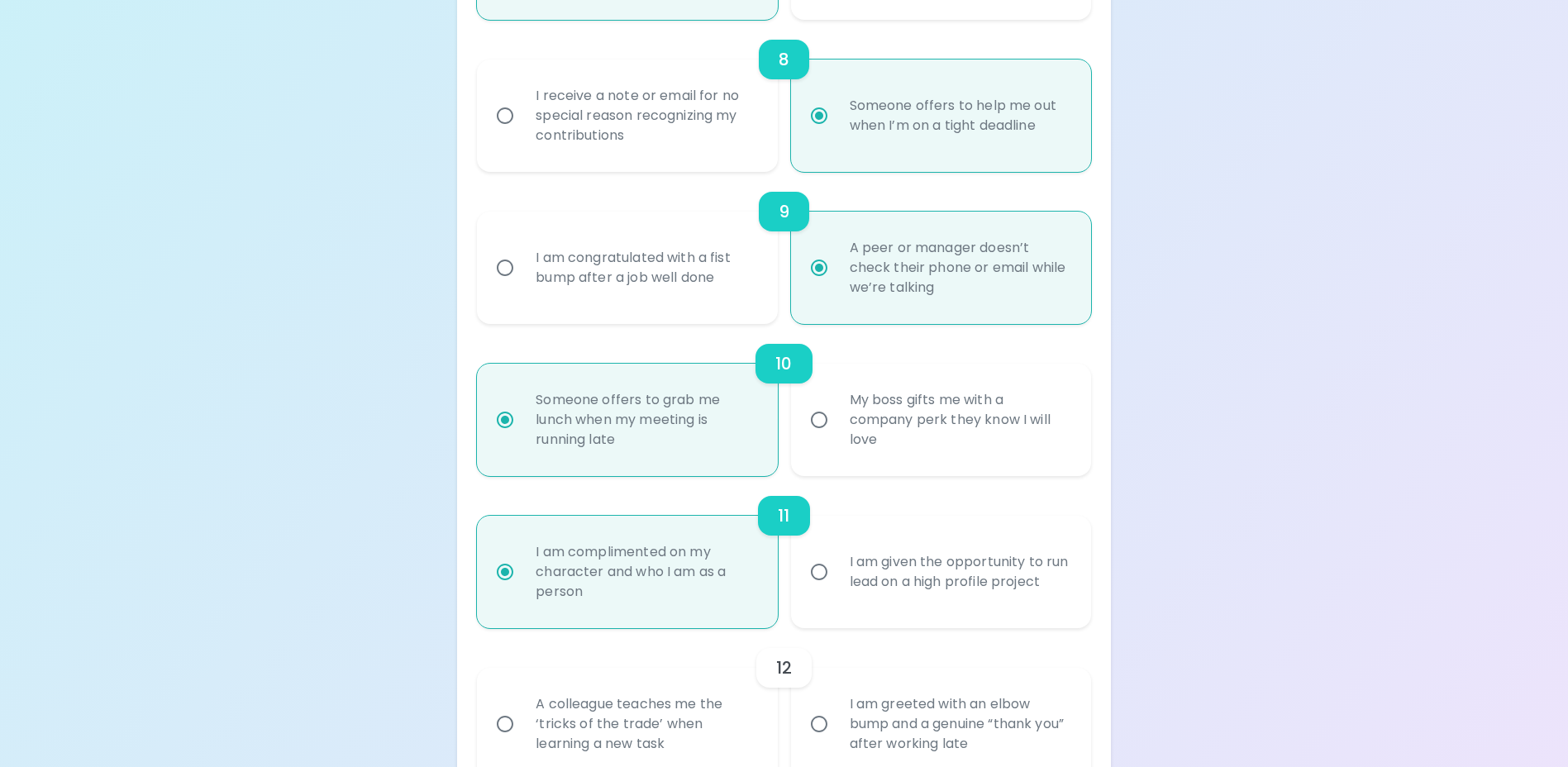
scroll to position [1495, 0]
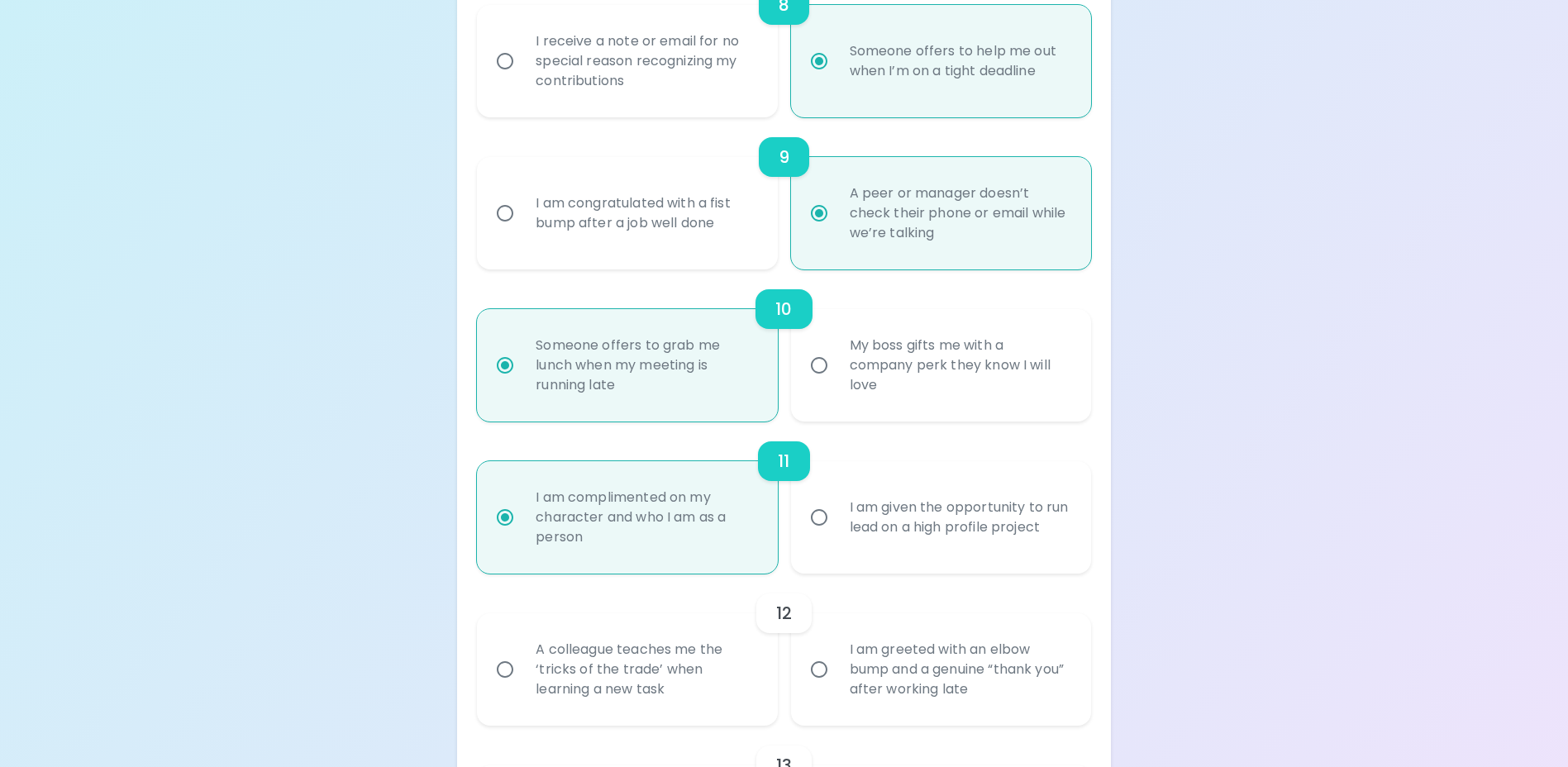
radio input "true"
click at [503, 685] on input "A colleague teaches me the ‘tricks of the trade’ when learning a new task" at bounding box center [505, 670] width 35 height 35
radio input "false"
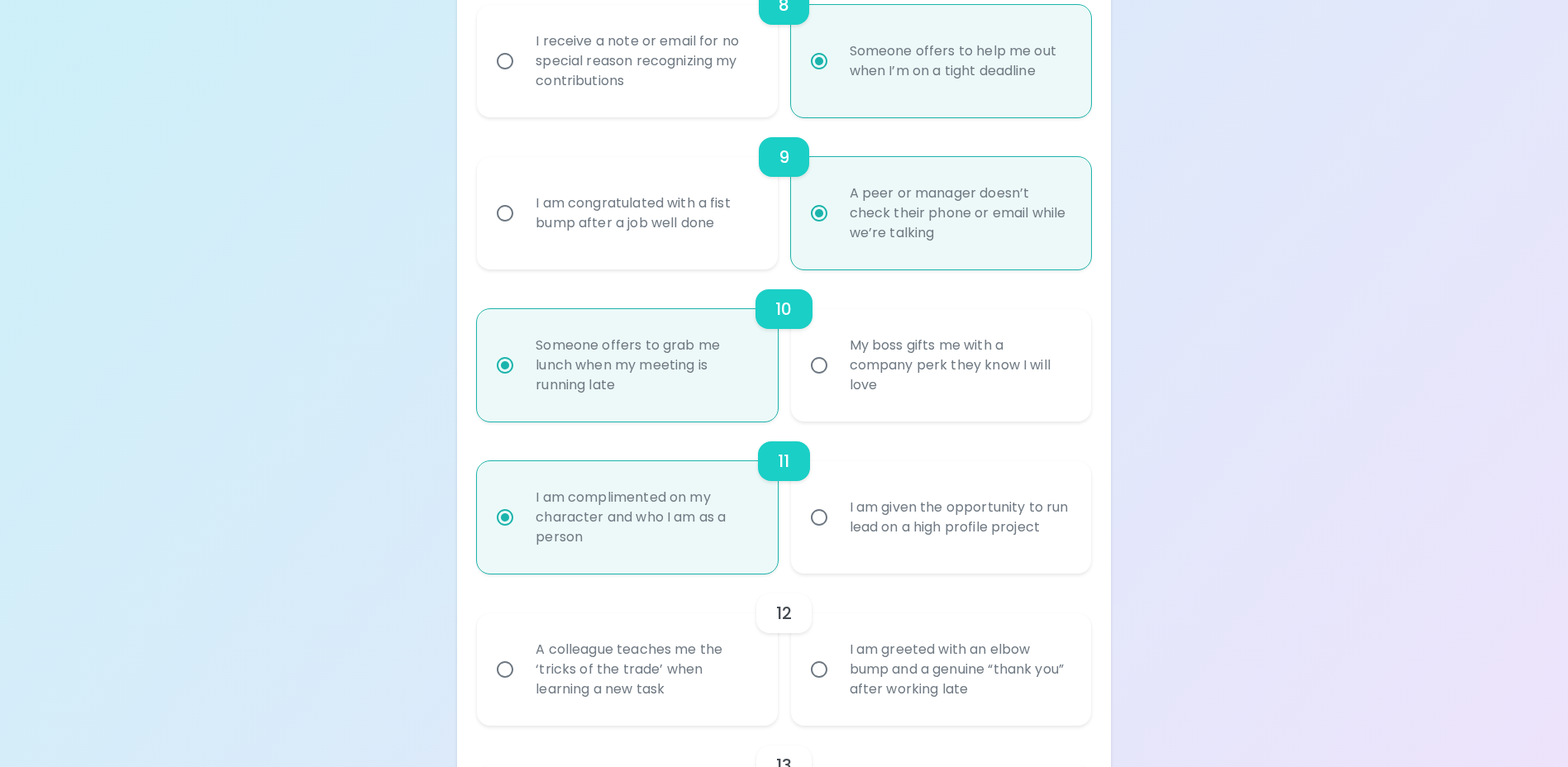
radio input "false"
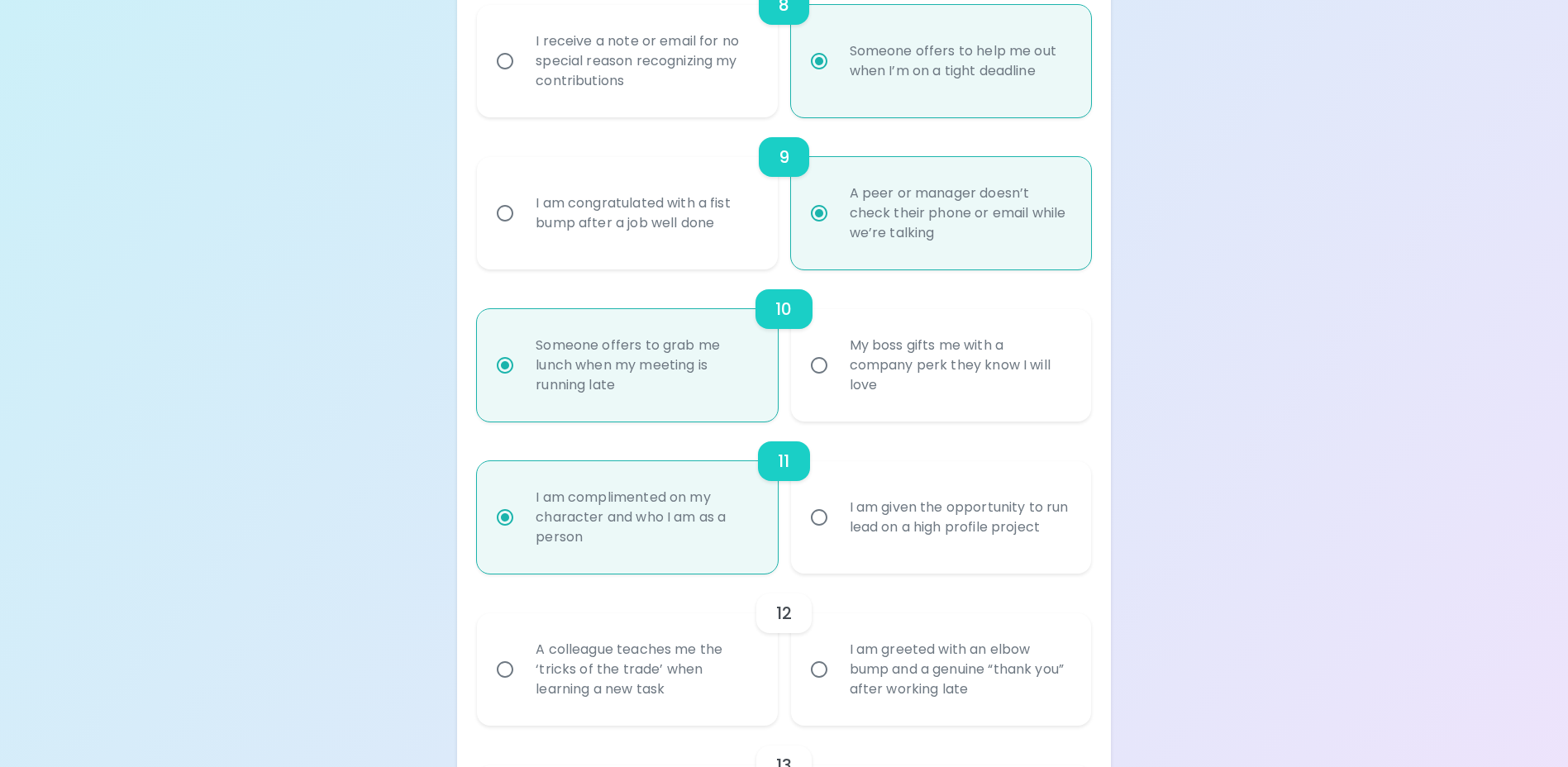
radio input "false"
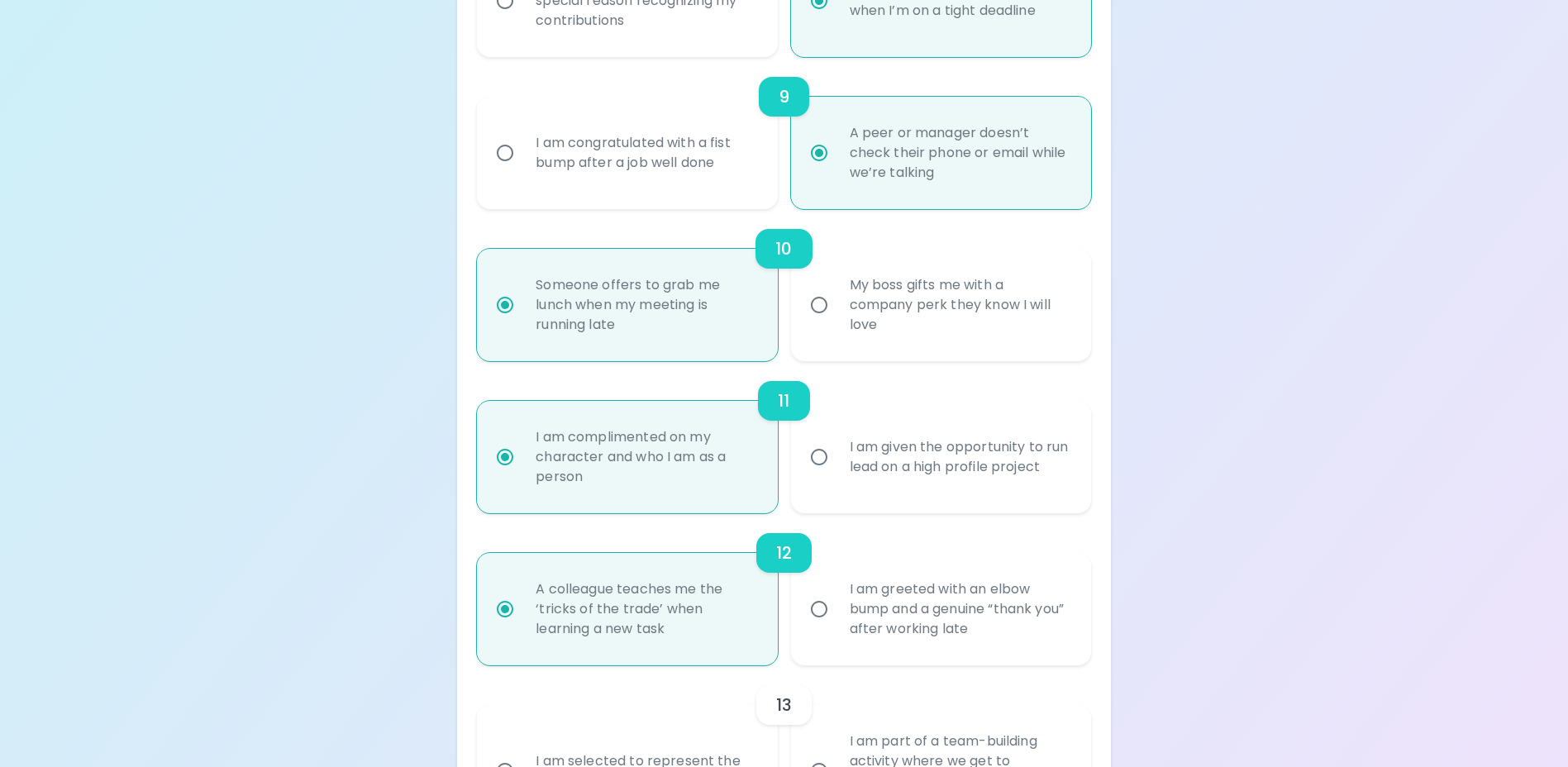
scroll to position [1628, 0]
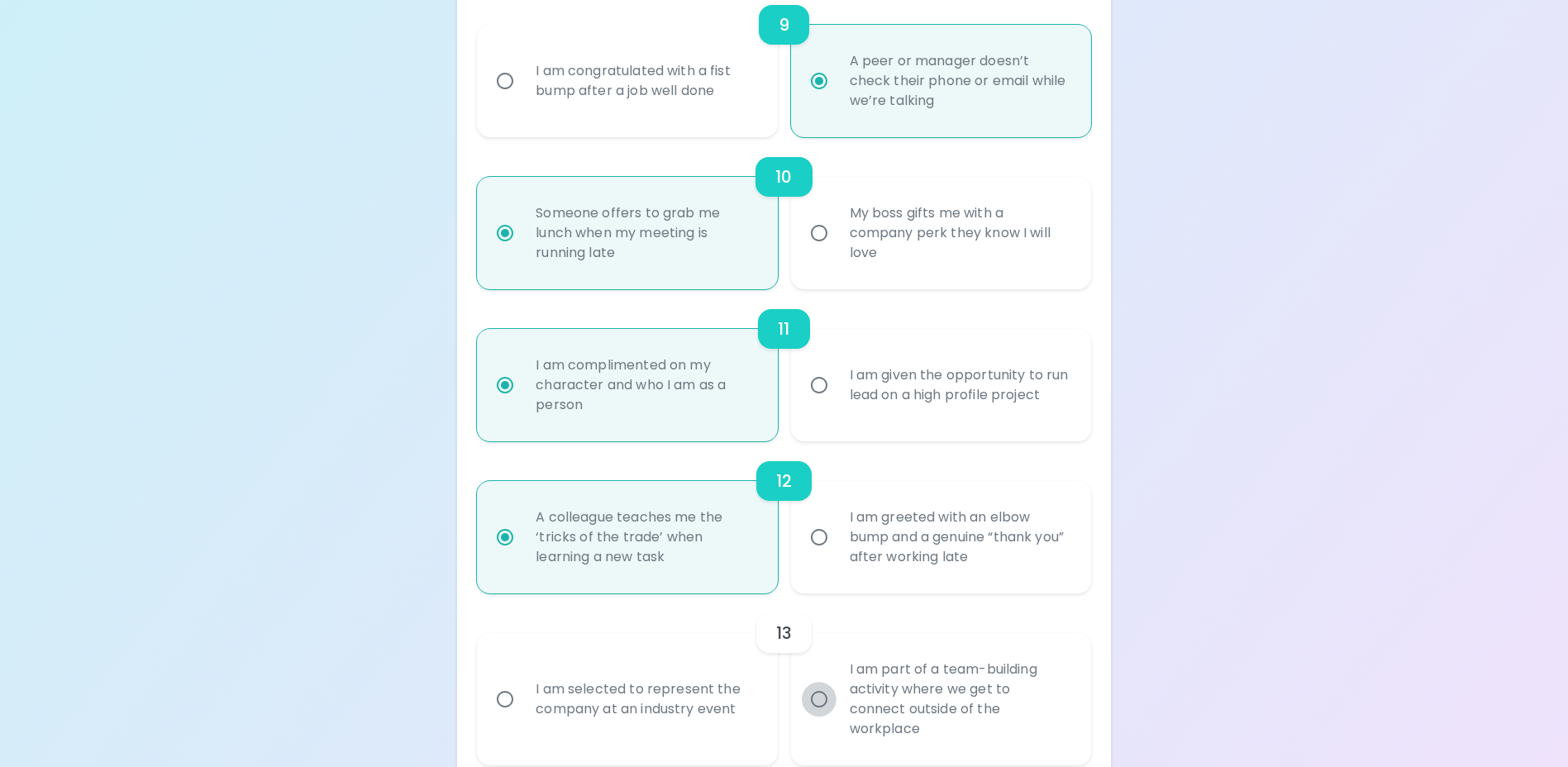
radio input "true"
click at [822, 715] on input "I am part of a team-building activity where we get to connect outside of the wo…" at bounding box center [819, 700] width 35 height 35
radio input "false"
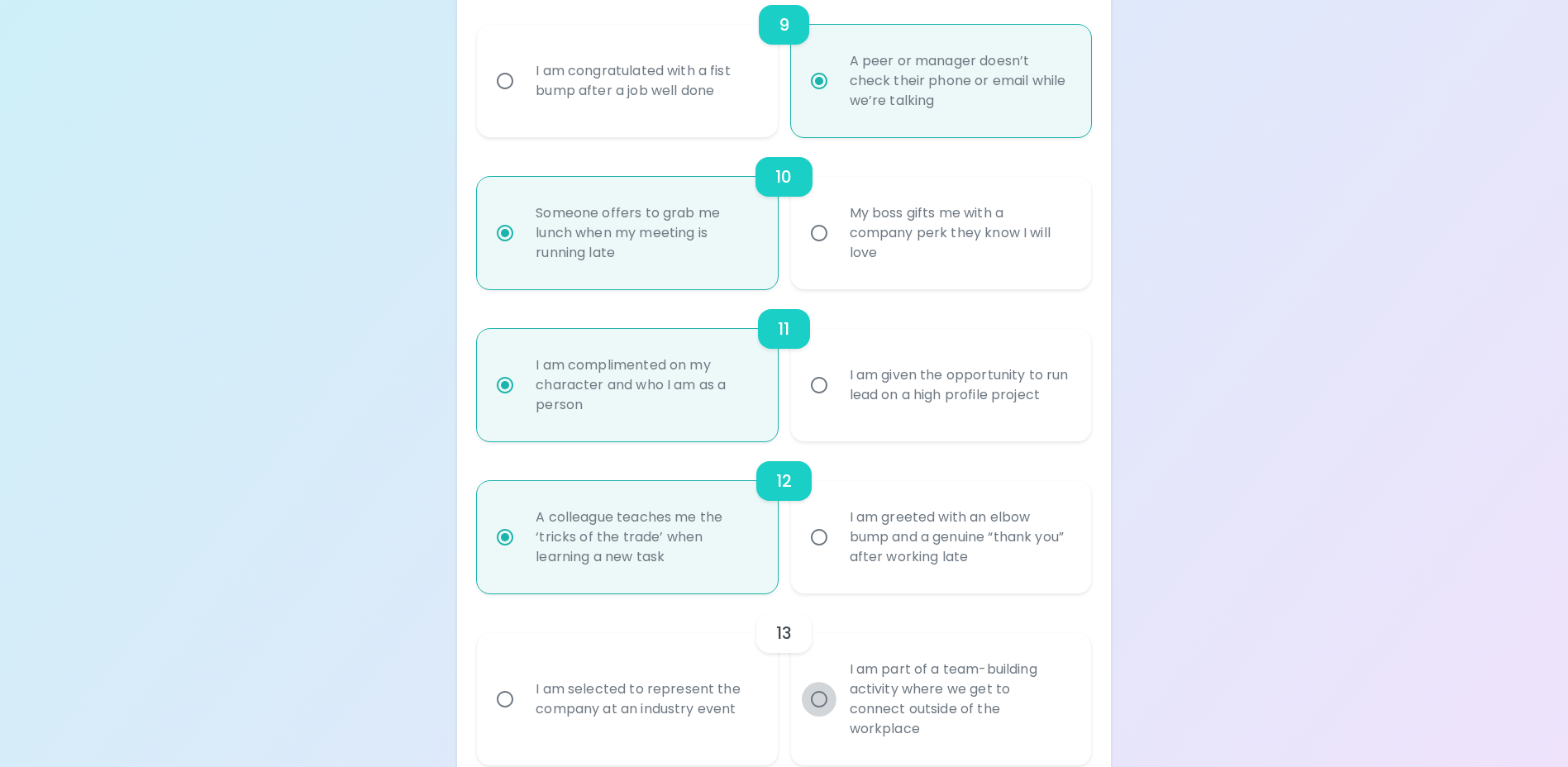
radio input "false"
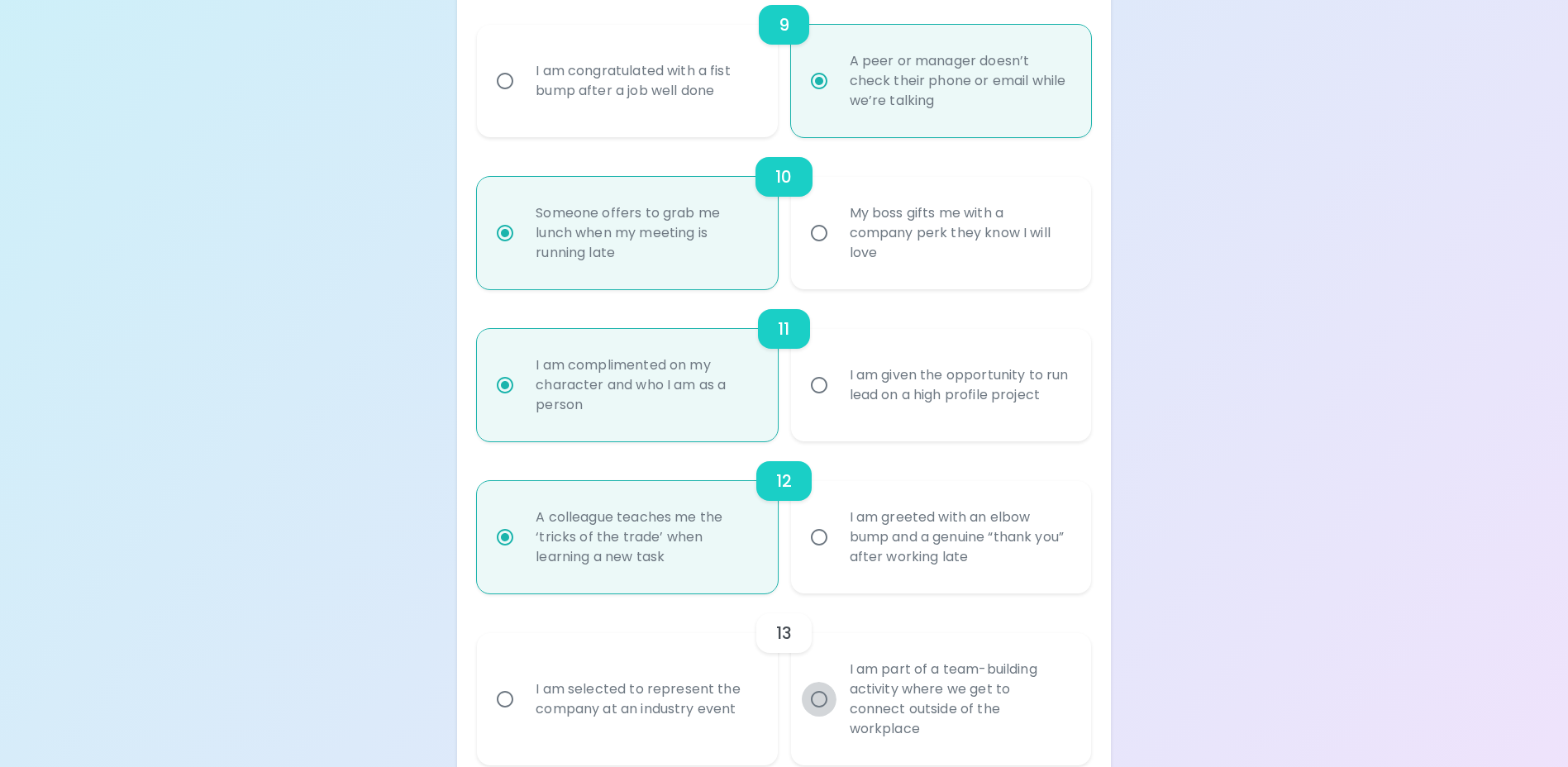
radio input "false"
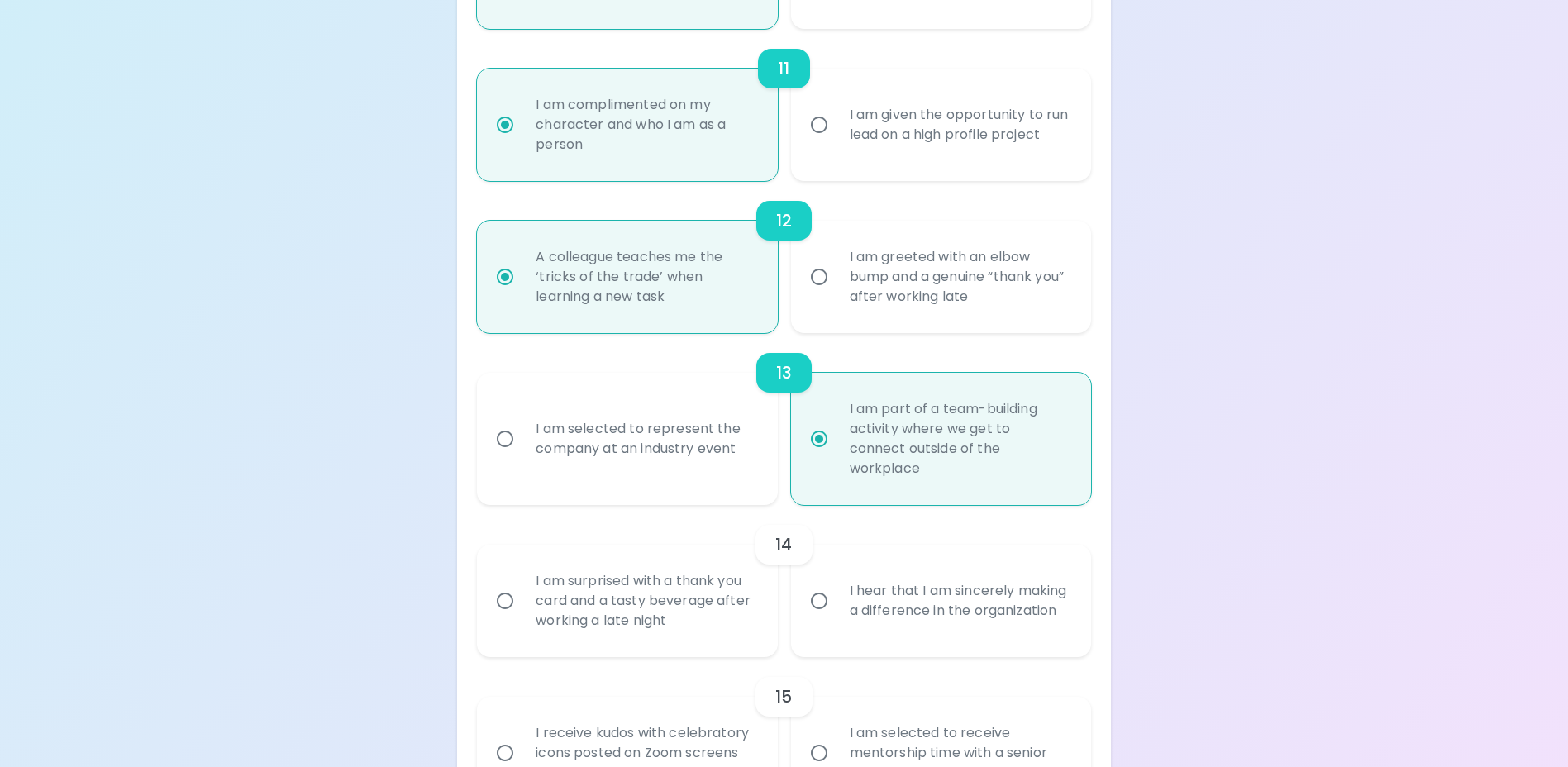
scroll to position [1926, 0]
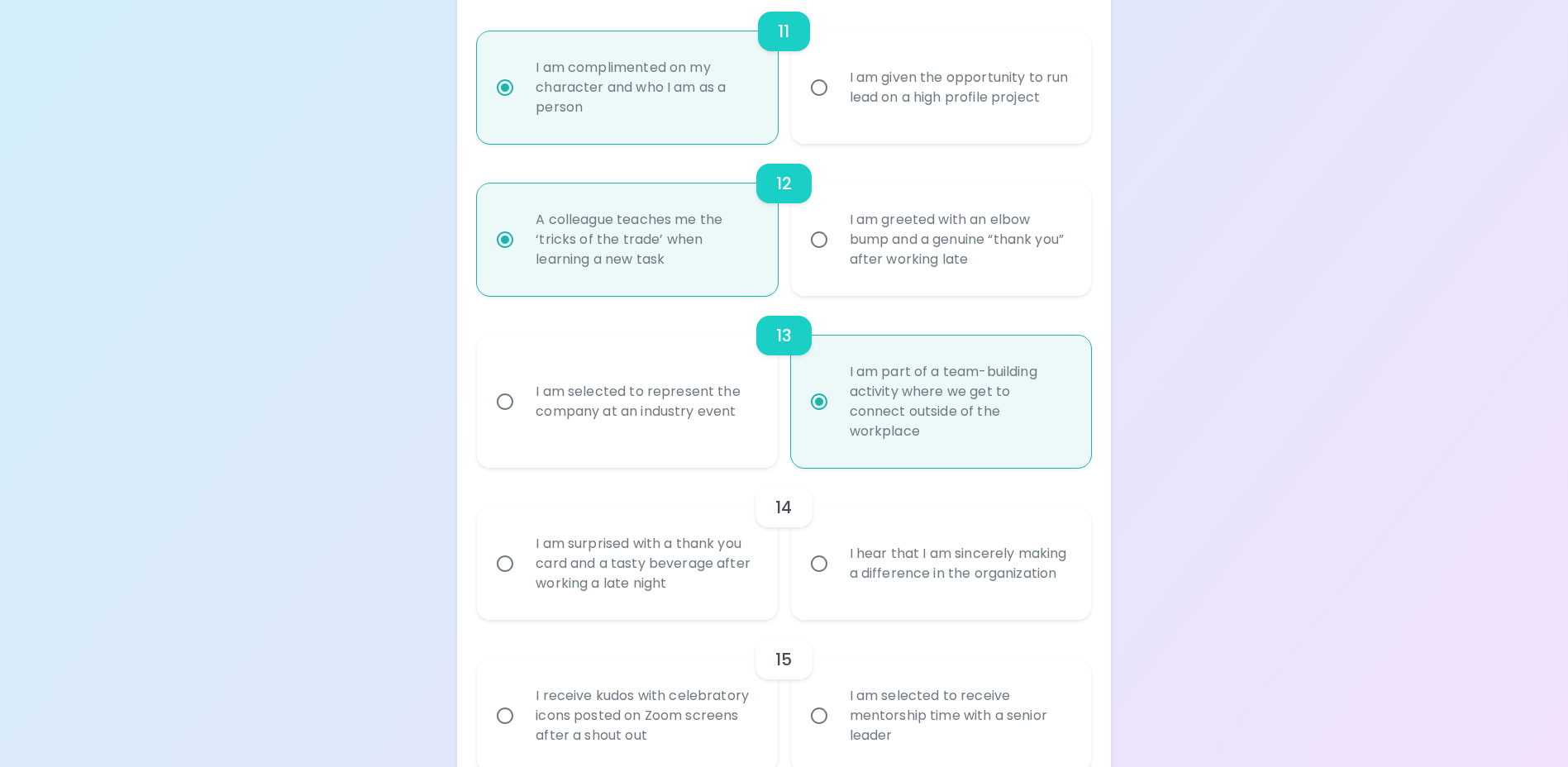
radio input "true"
click at [821, 561] on input "I hear that I am sincerely making a difference in the organization" at bounding box center [819, 564] width 35 height 35
radio input "false"
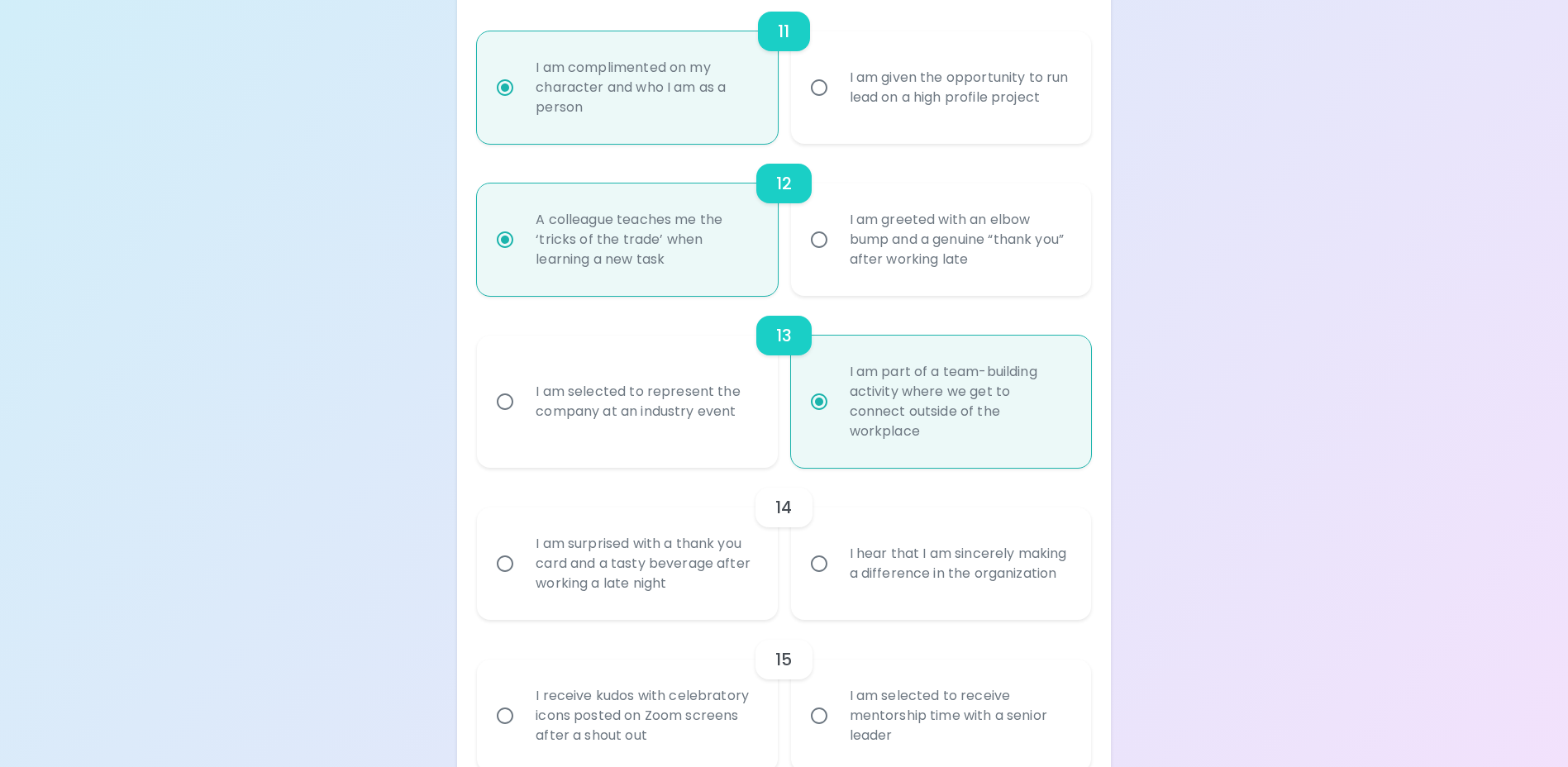
radio input "false"
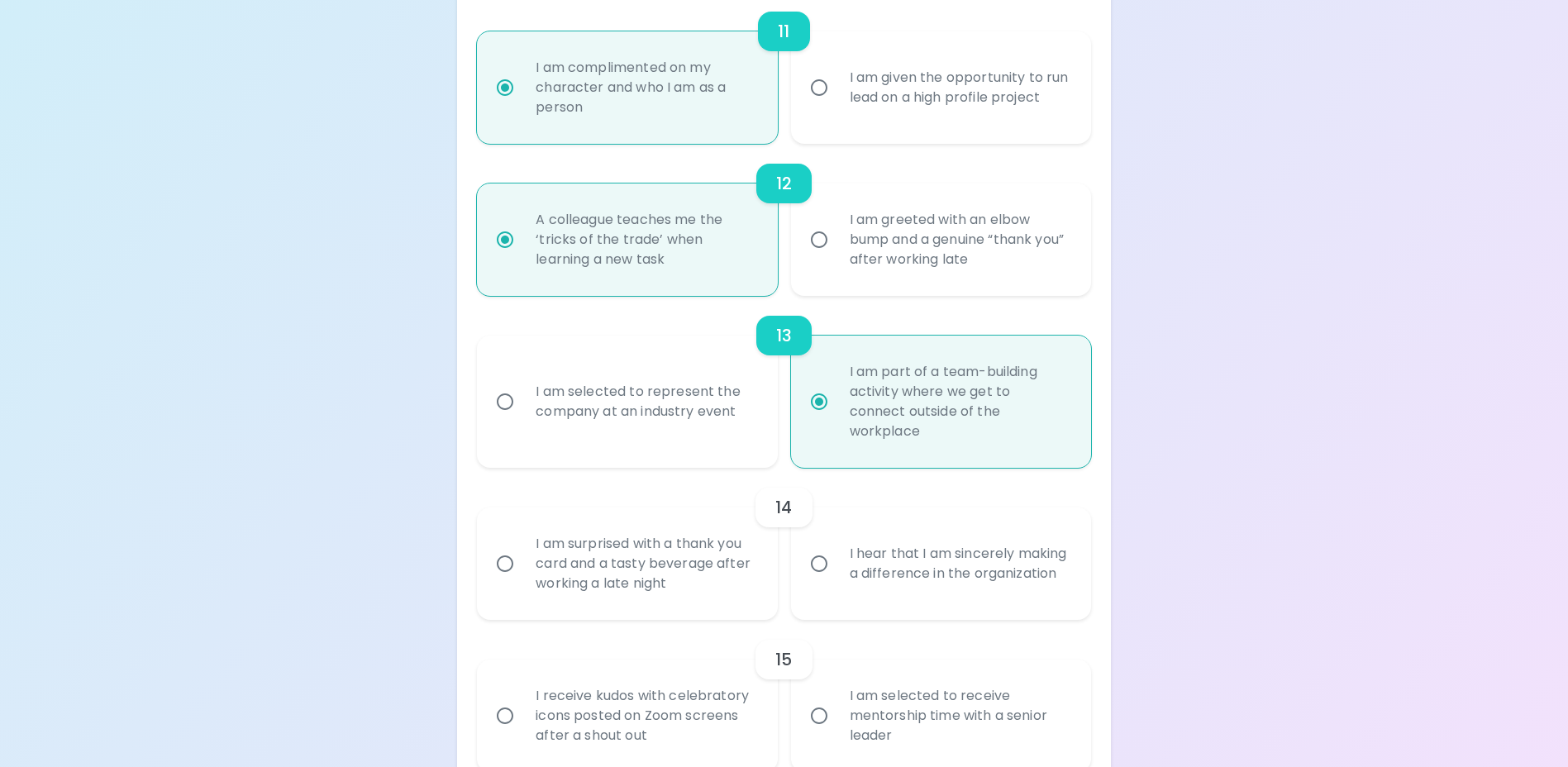
radio input "false"
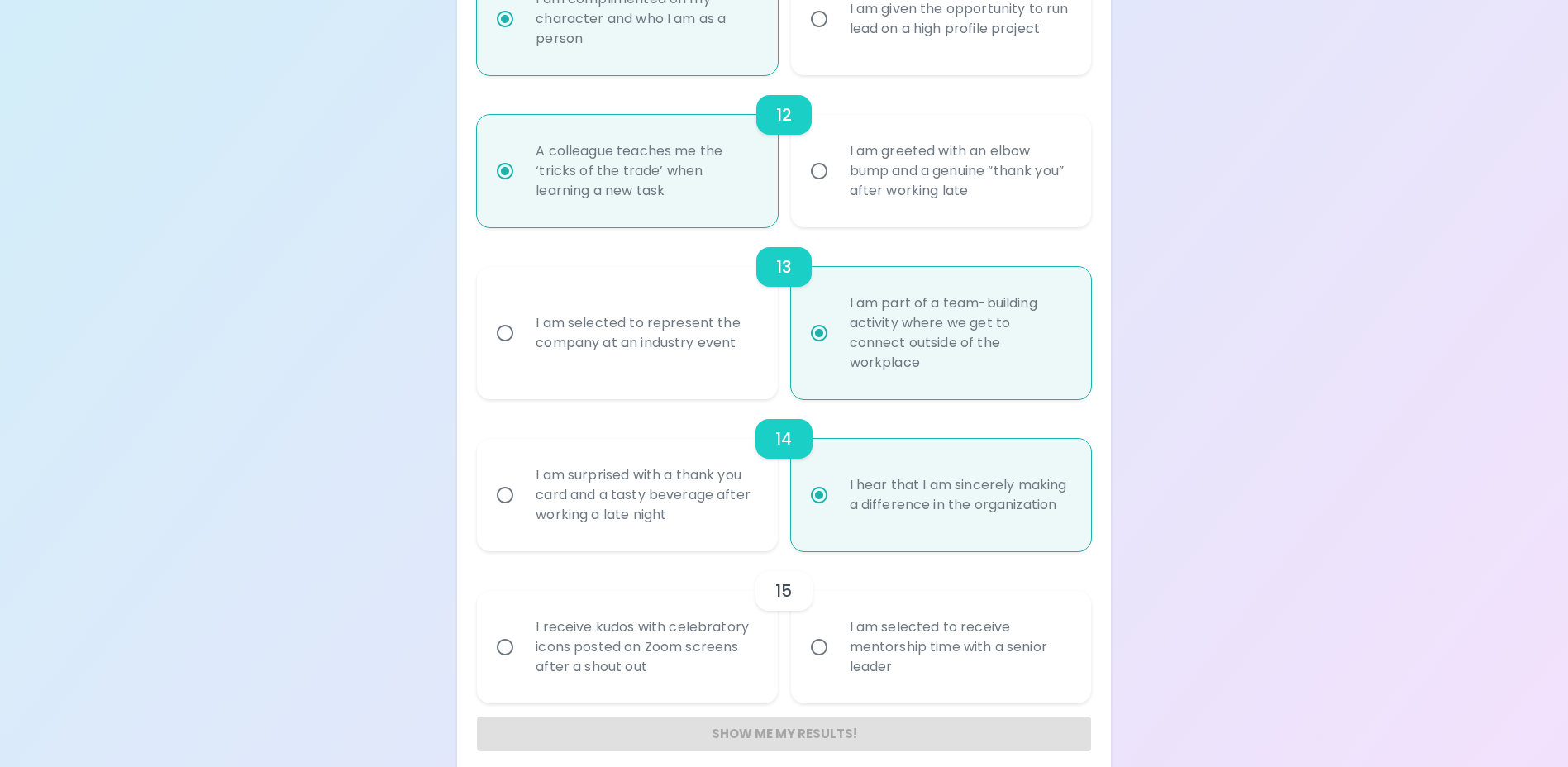
scroll to position [2012, 0]
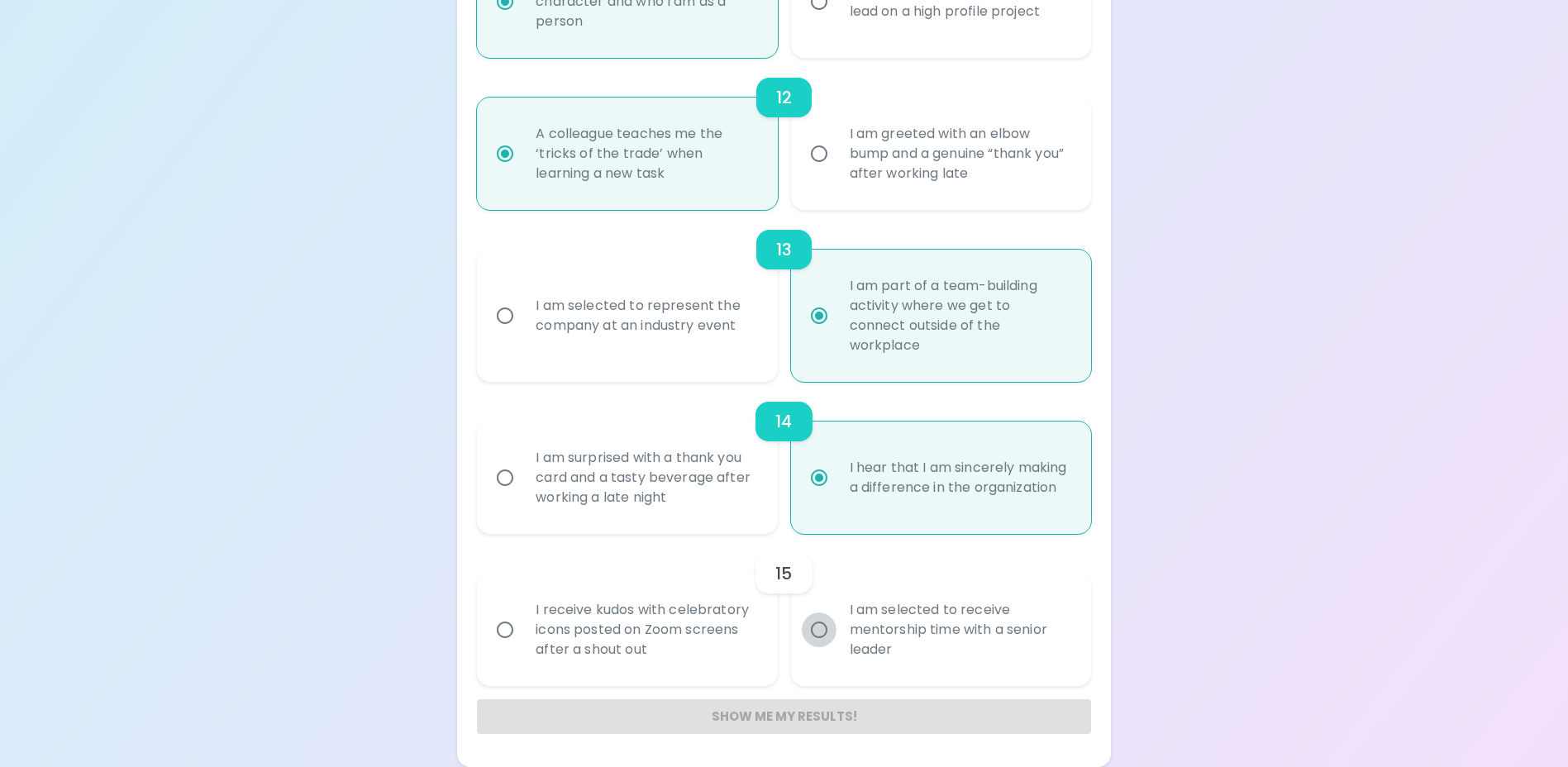
radio input "true"
click at [822, 629] on input "I am selected to receive mentorship time with a senior leader" at bounding box center [819, 631] width 35 height 35
radio input "false"
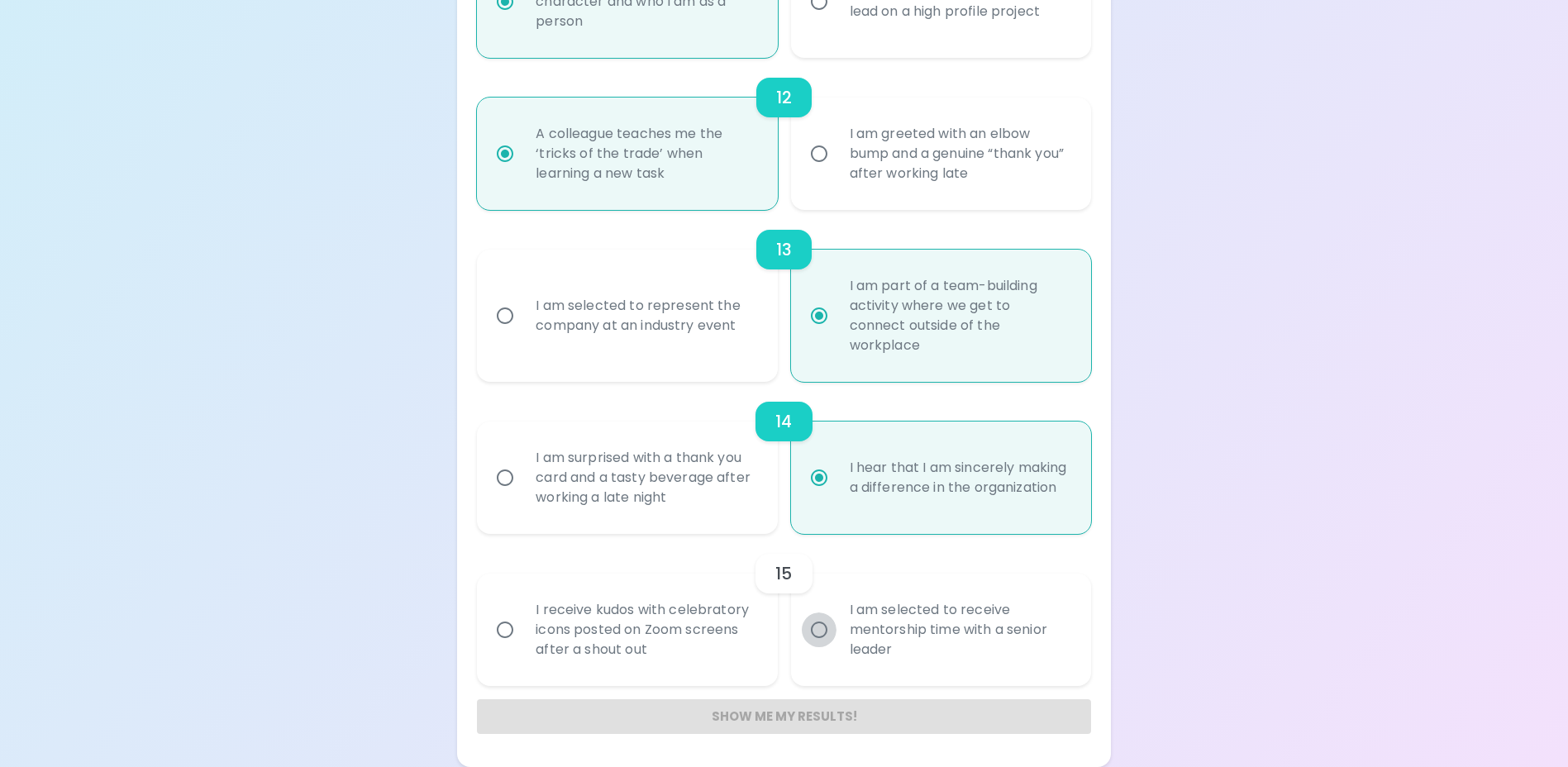
radio input "false"
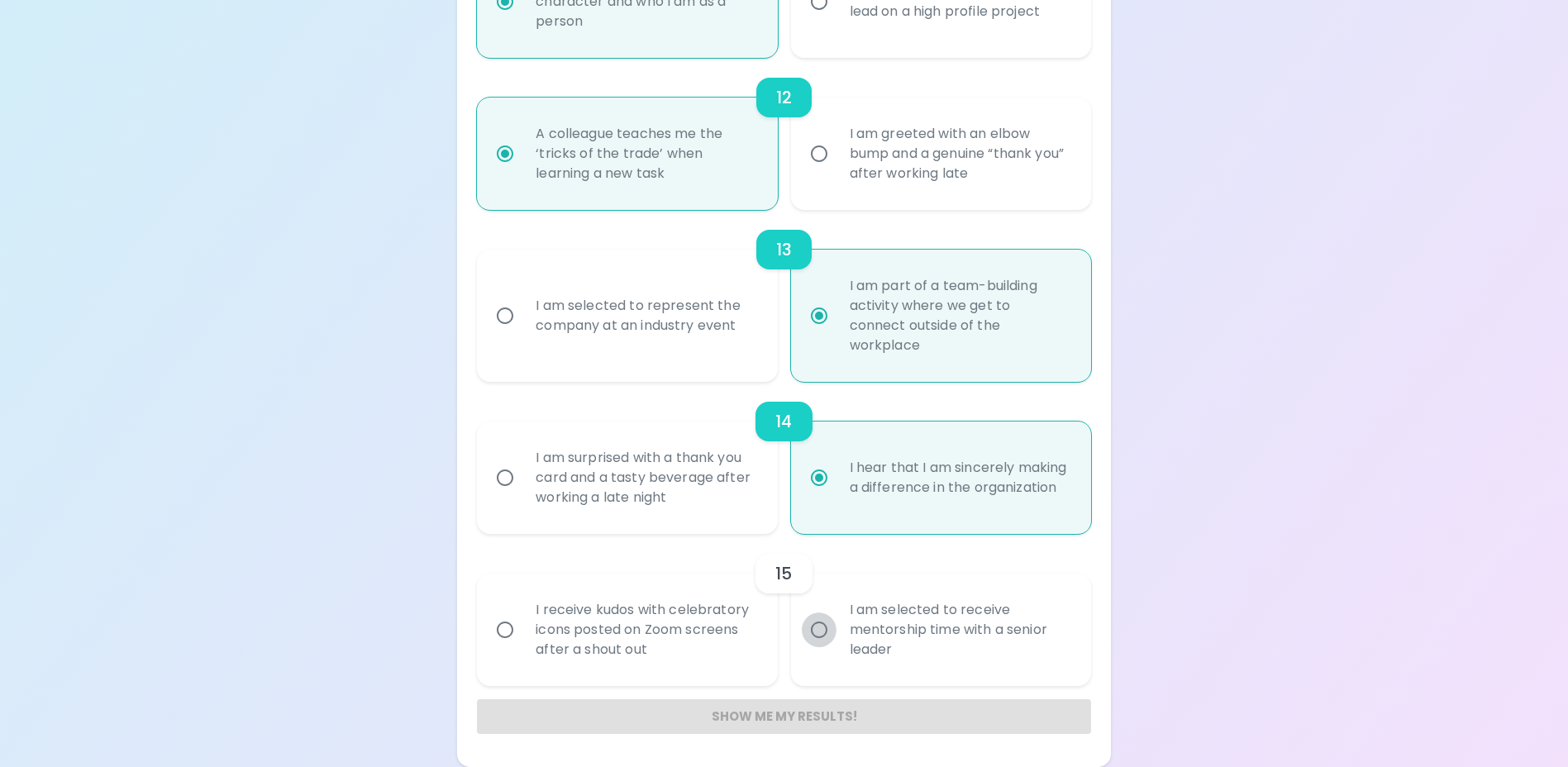
radio input "false"
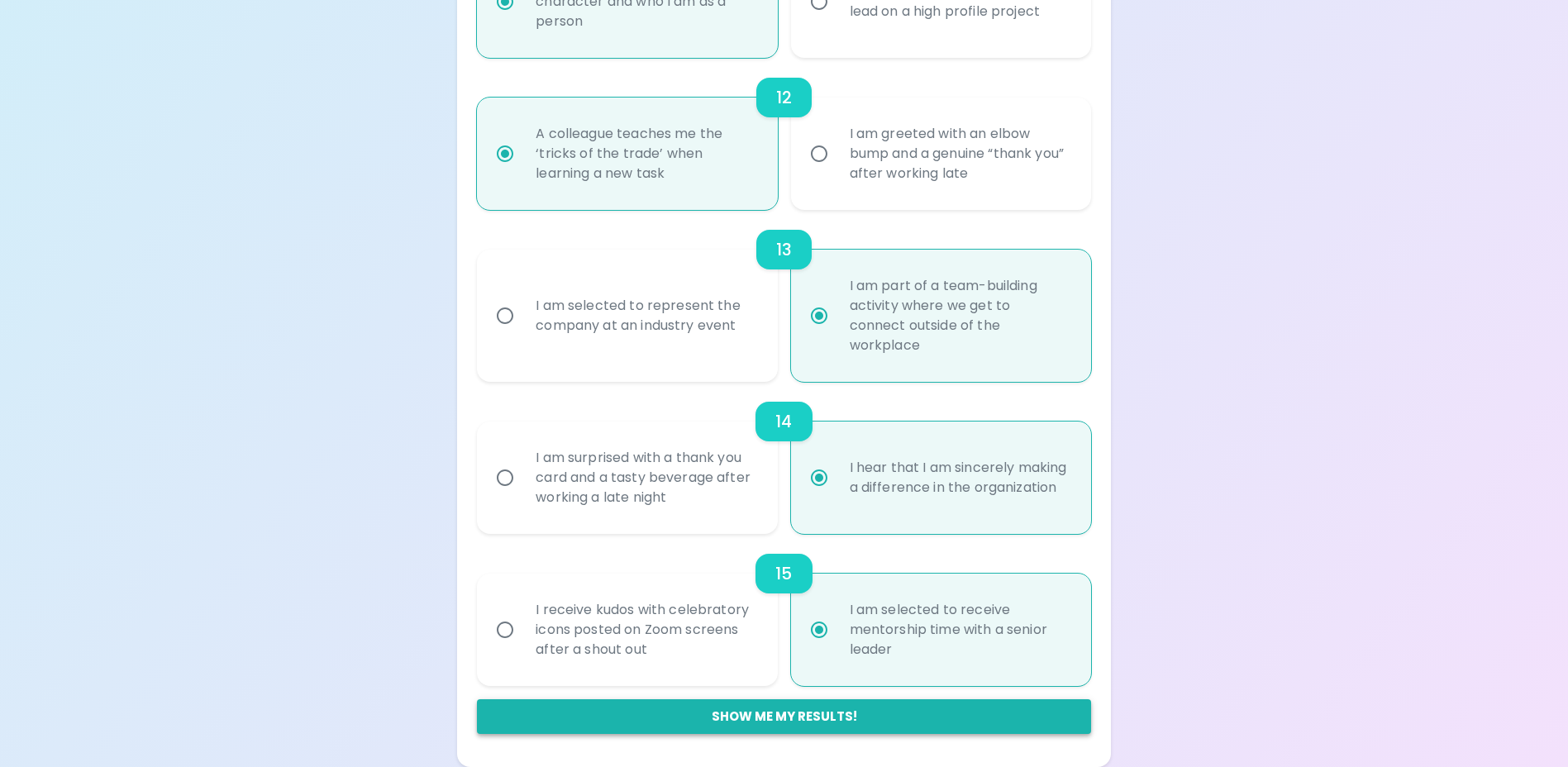
radio input "true"
click at [776, 715] on button "Show me my results!" at bounding box center [783, 717] width 613 height 35
radio input "false"
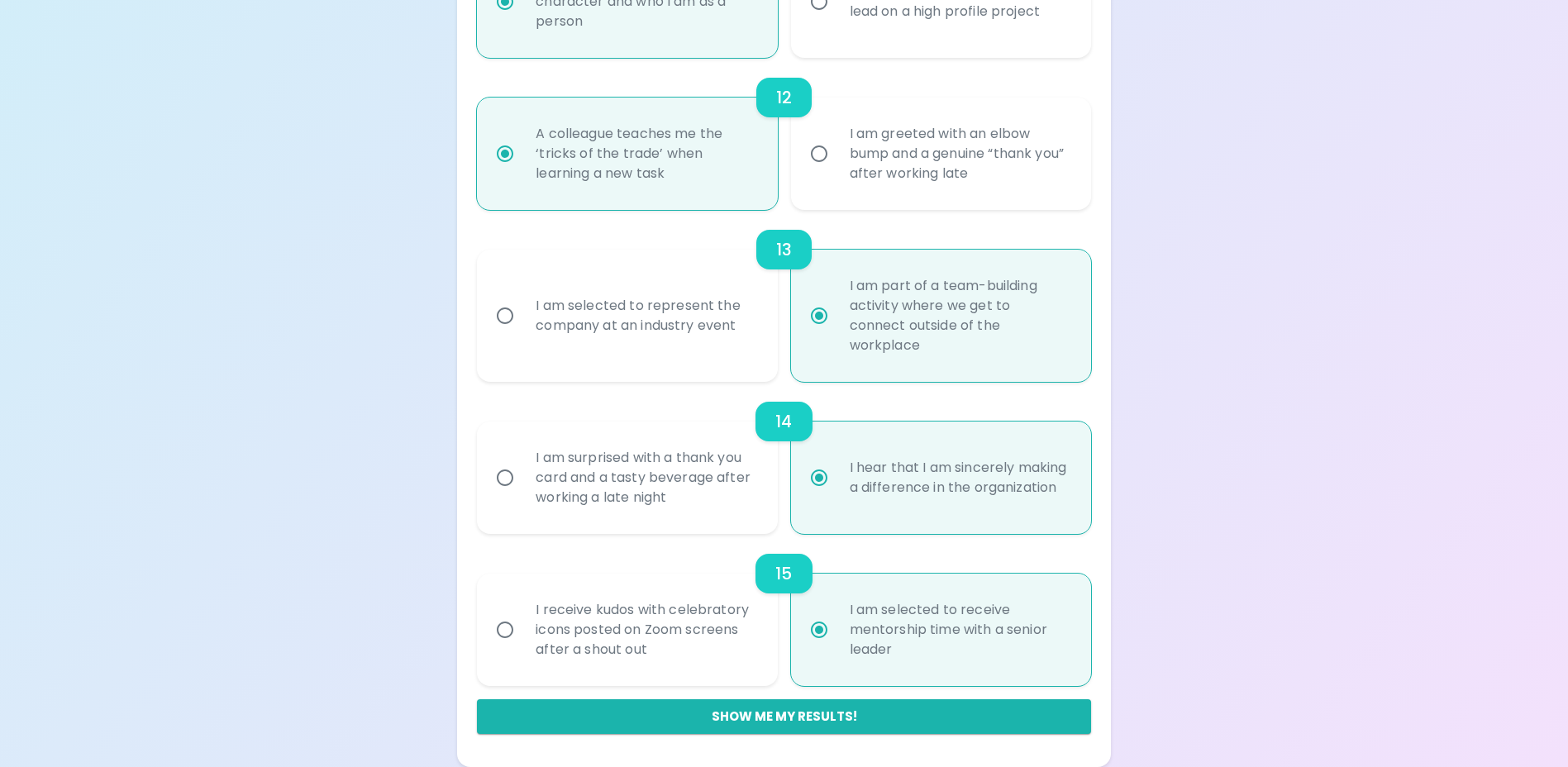
radio input "false"
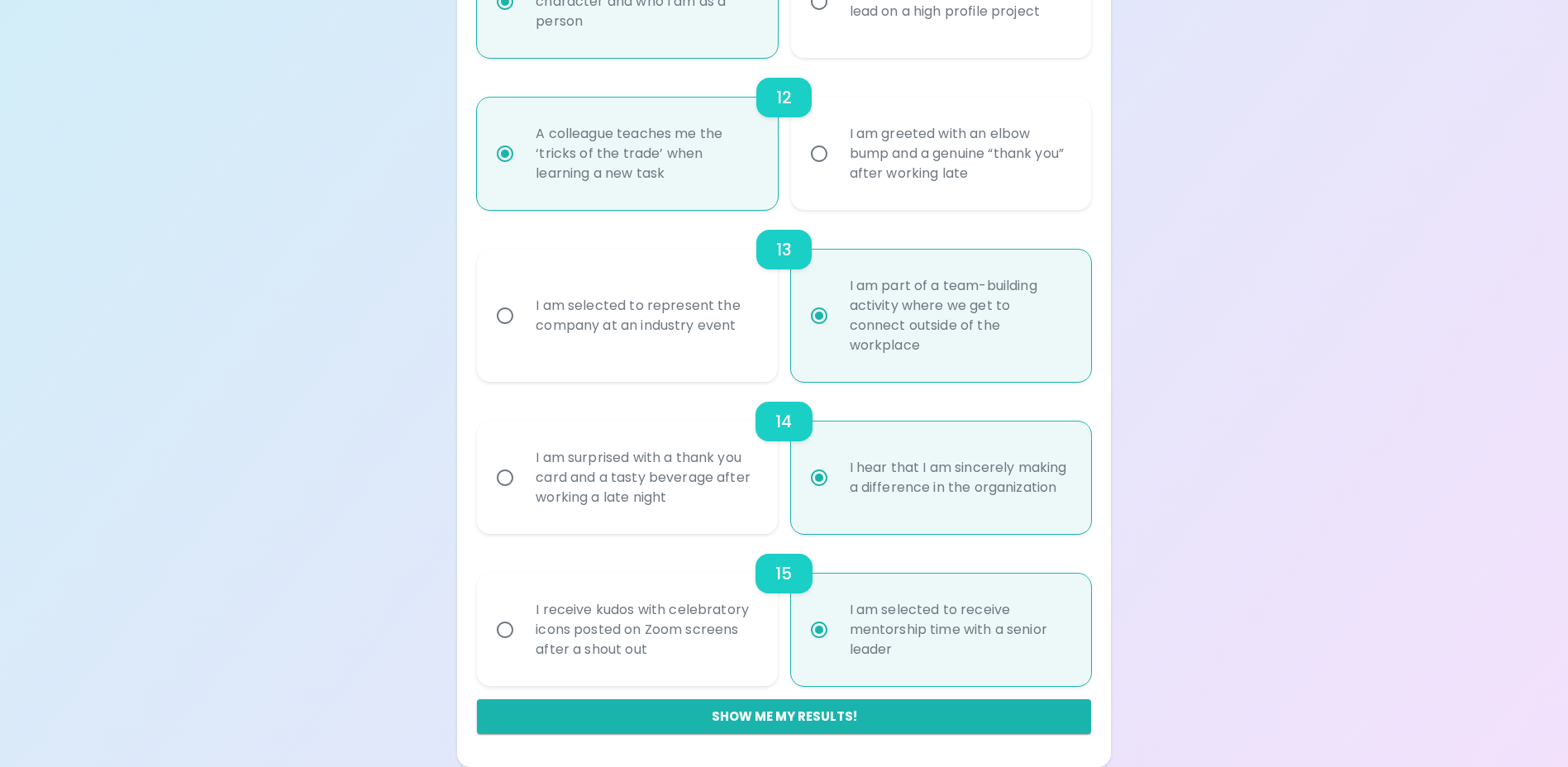
radio input "false"
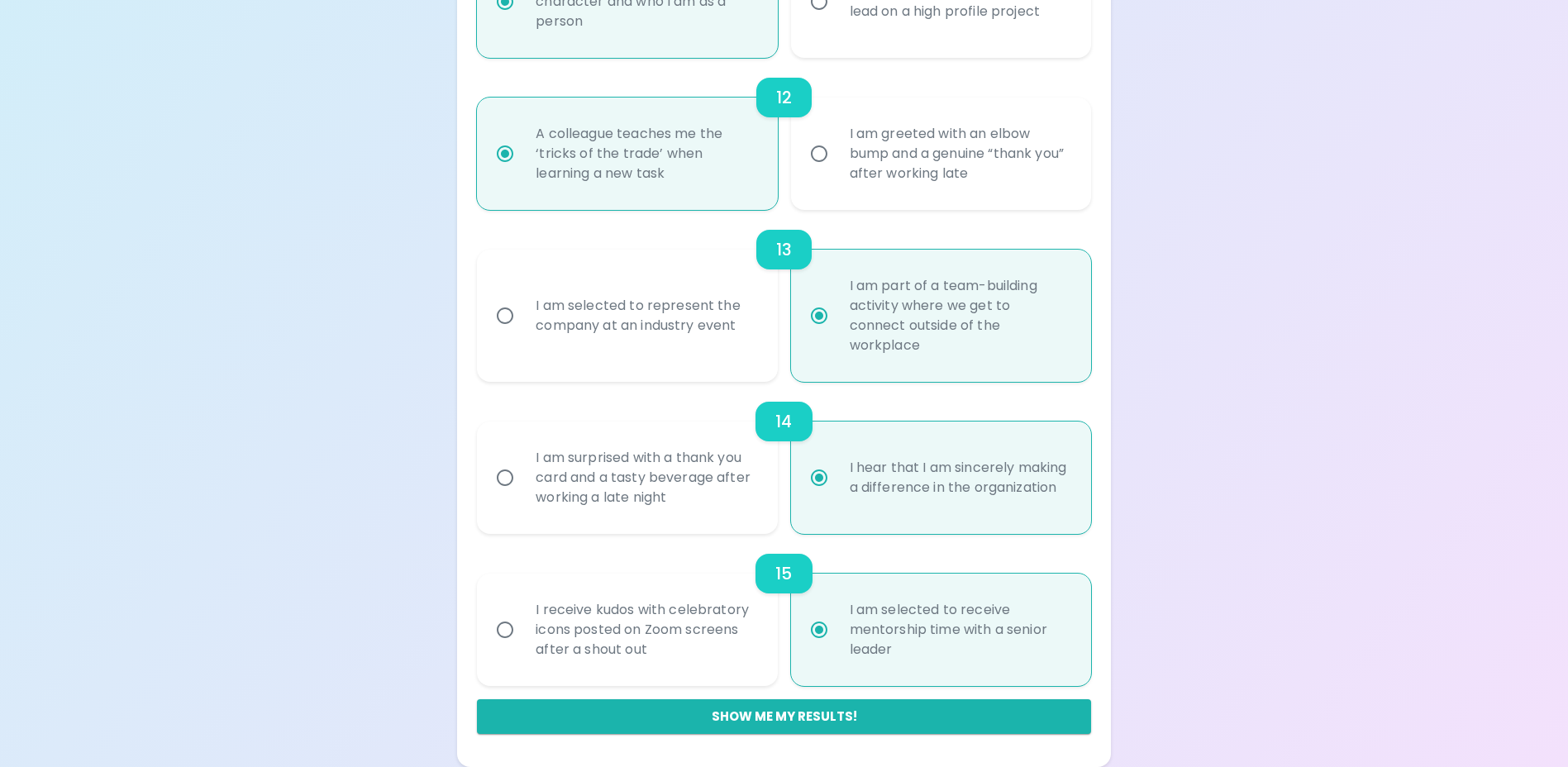
radio input "false"
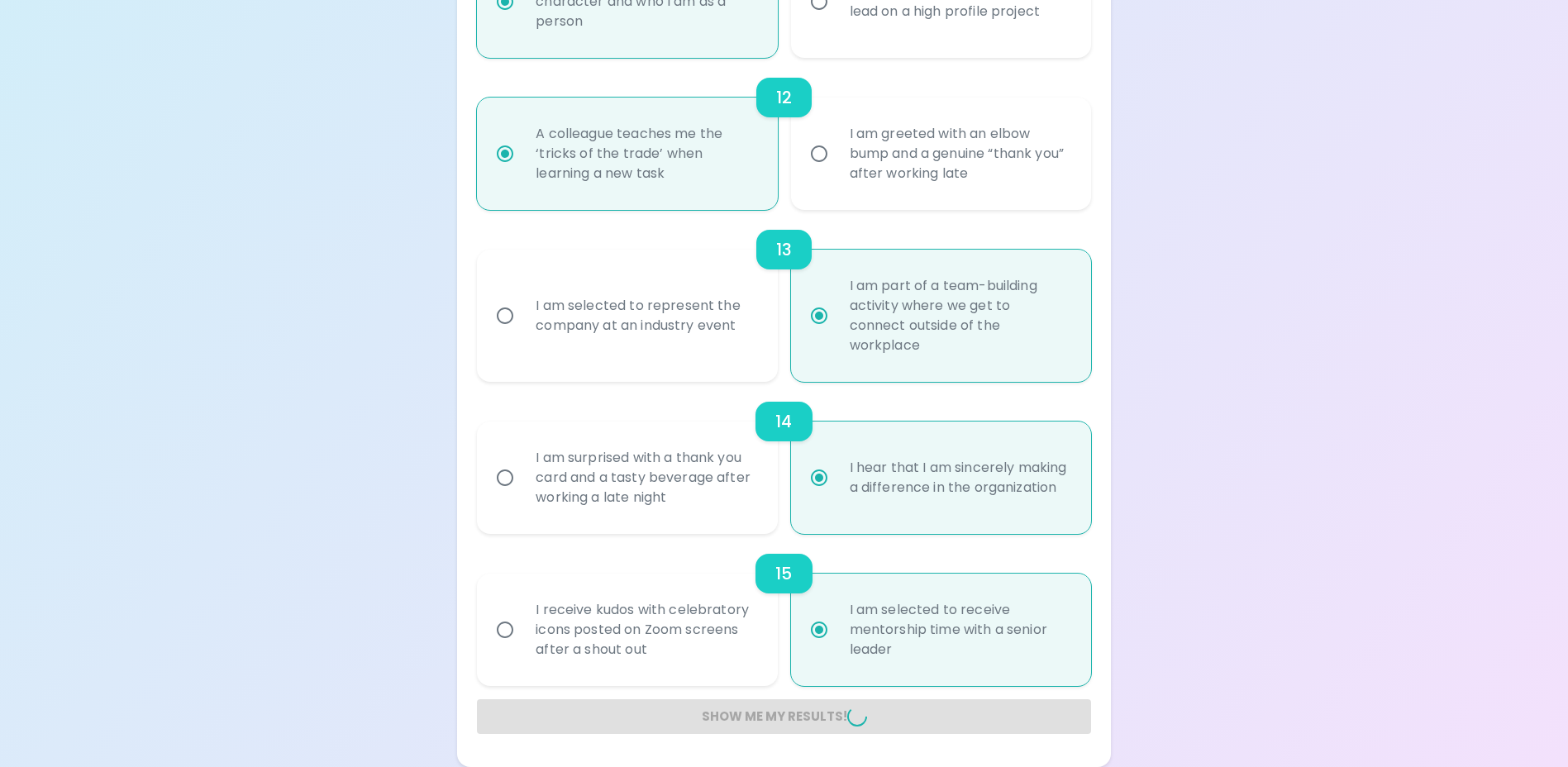
radio input "false"
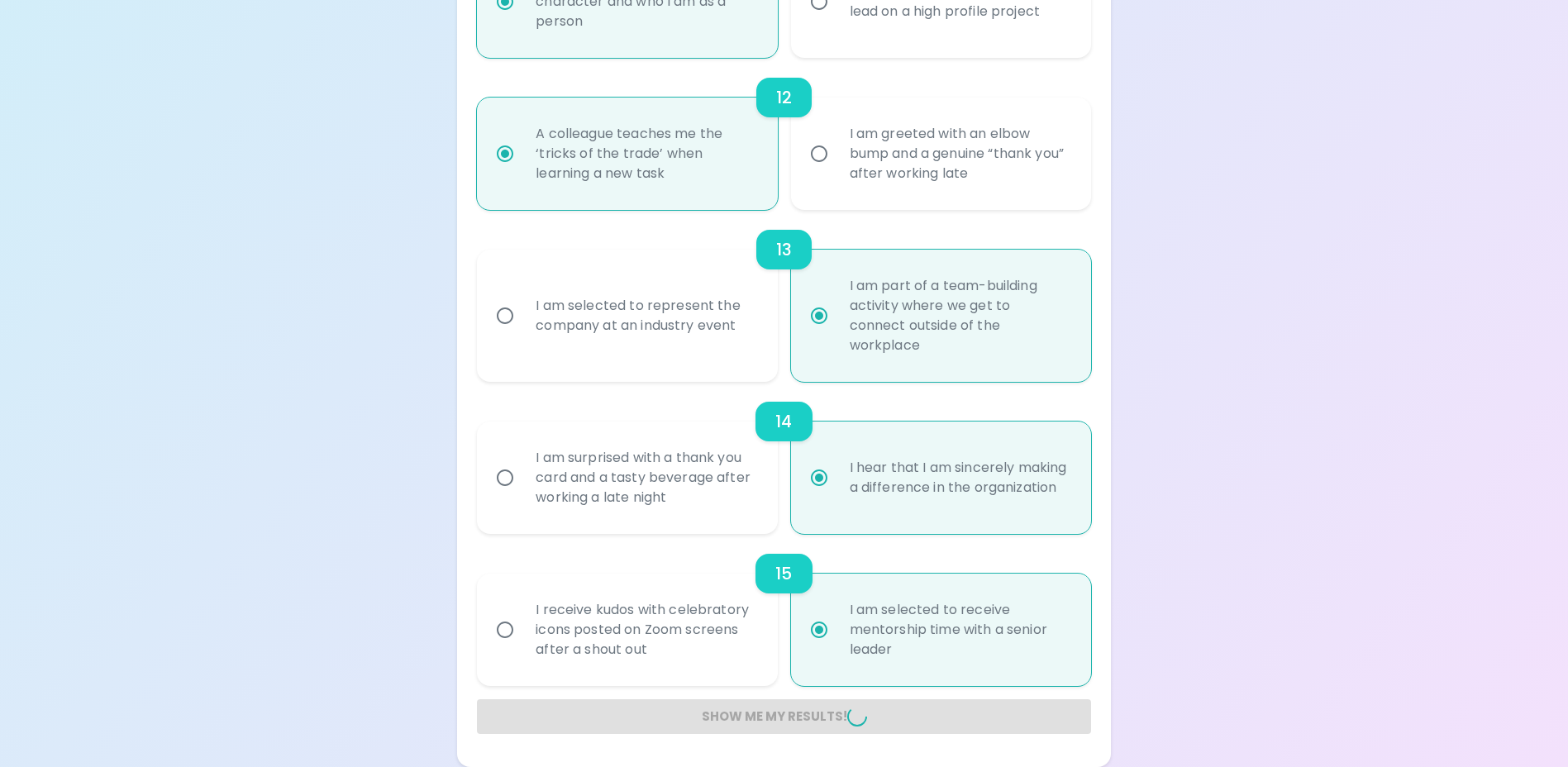
radio input "false"
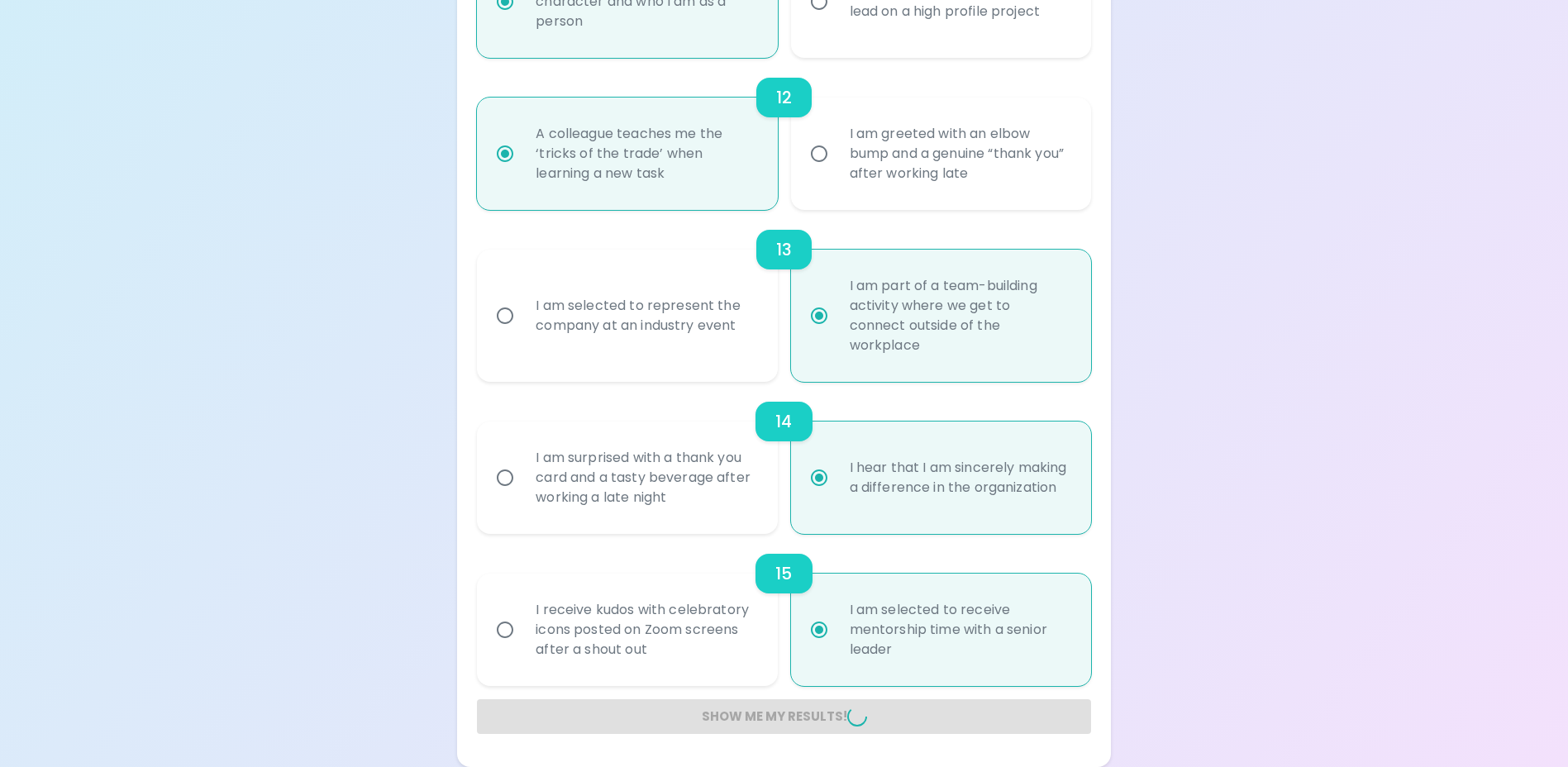
radio input "false"
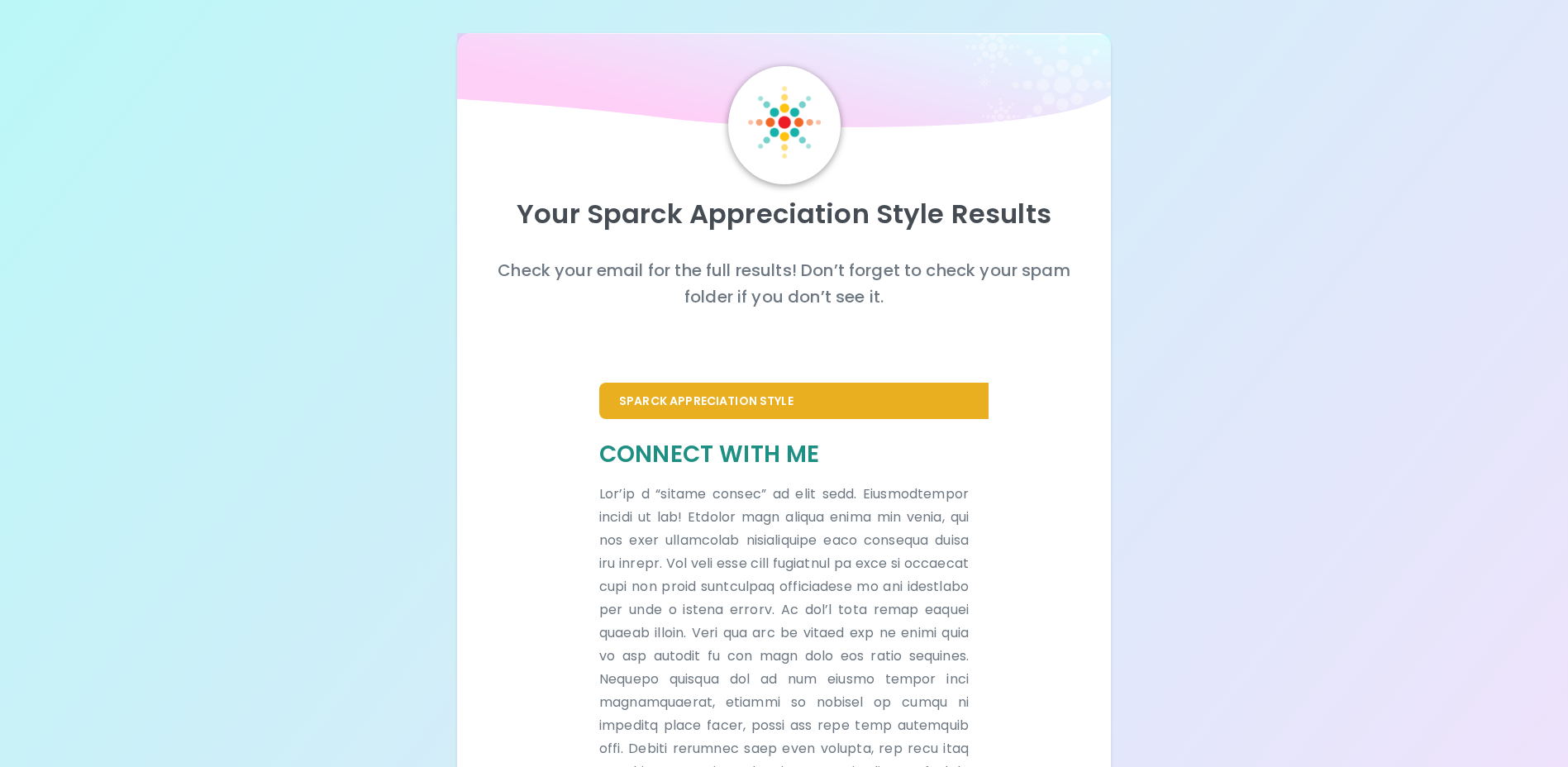
scroll to position [275, 0]
